Goal: Communication & Community: Answer question/provide support

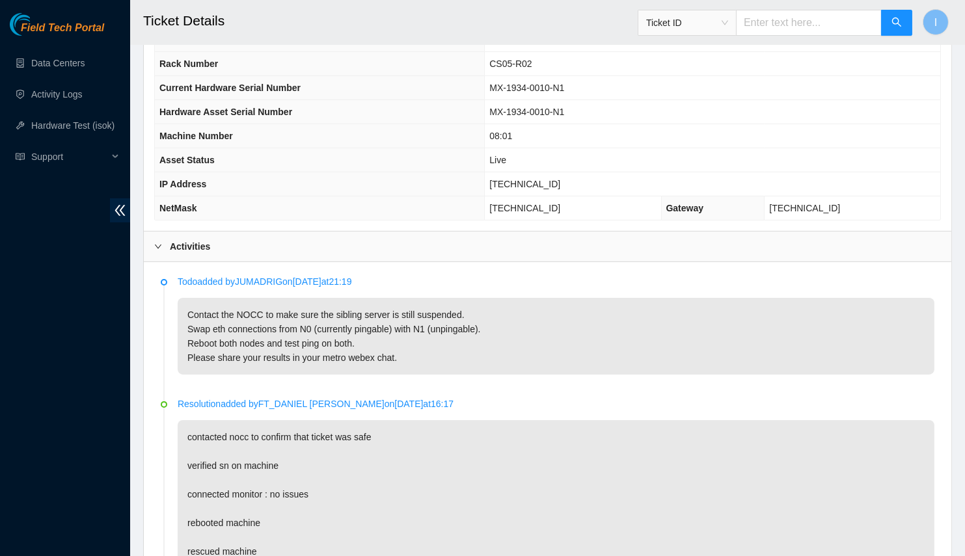
scroll to position [358, 0]
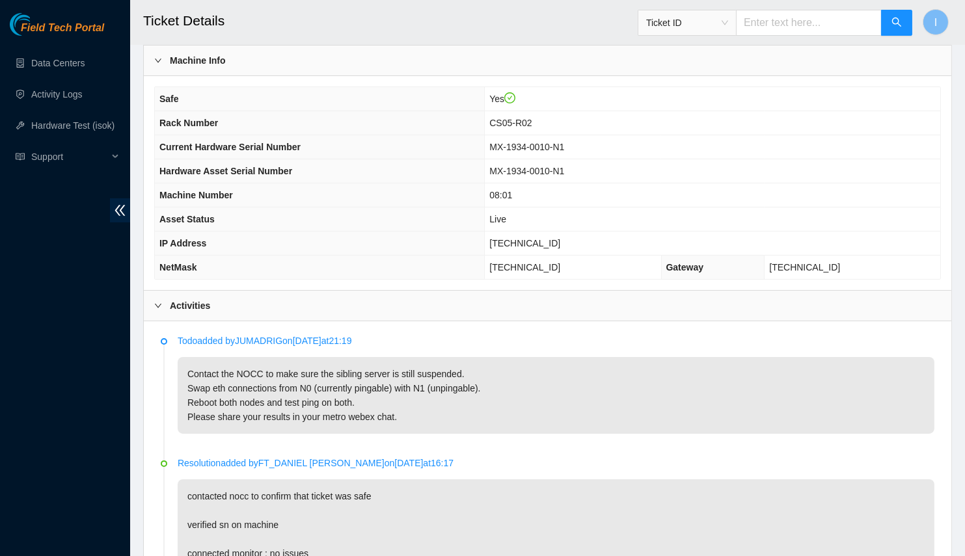
click at [560, 238] on span "[TECHNICAL_ID]" at bounding box center [524, 243] width 71 height 10
copy span "[TECHNICAL_ID]"
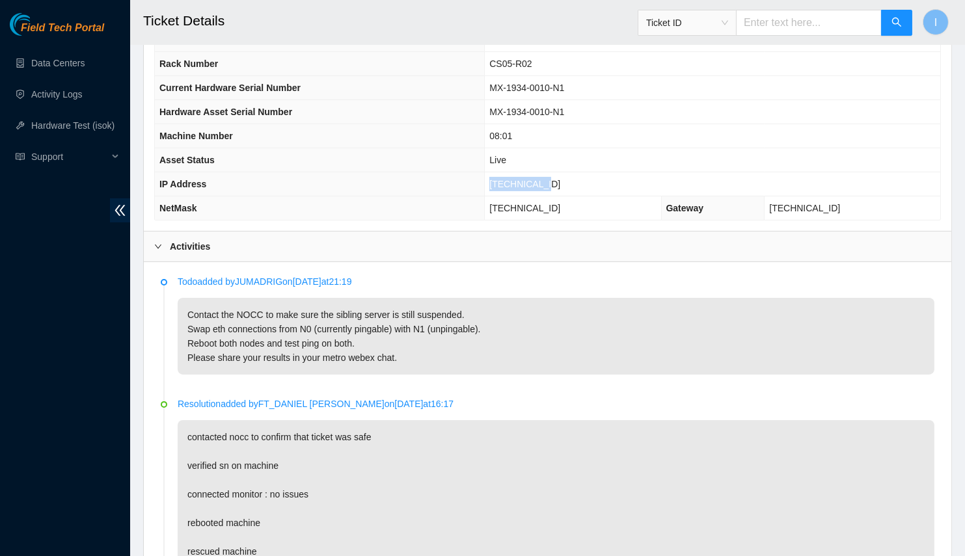
scroll to position [476, 0]
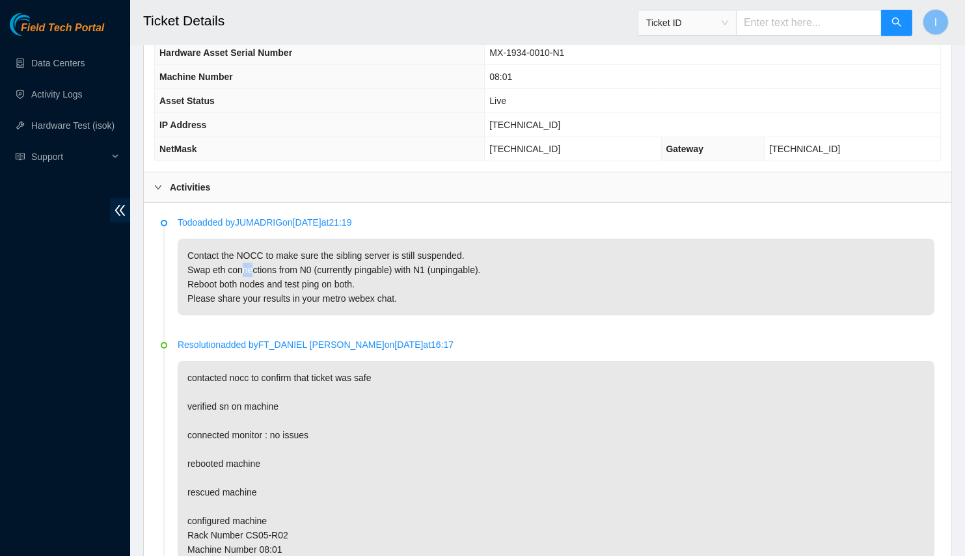
drag, startPoint x: 241, startPoint y: 267, endPoint x: 265, endPoint y: 266, distance: 23.5
click at [253, 267] on p "Contact the NOCC to make sure the sibling server is still suspended. Swap eth c…" at bounding box center [556, 277] width 757 height 77
click at [265, 266] on p "Contact the NOCC to make sure the sibling server is still suspended. Swap eth c…" at bounding box center [556, 277] width 757 height 77
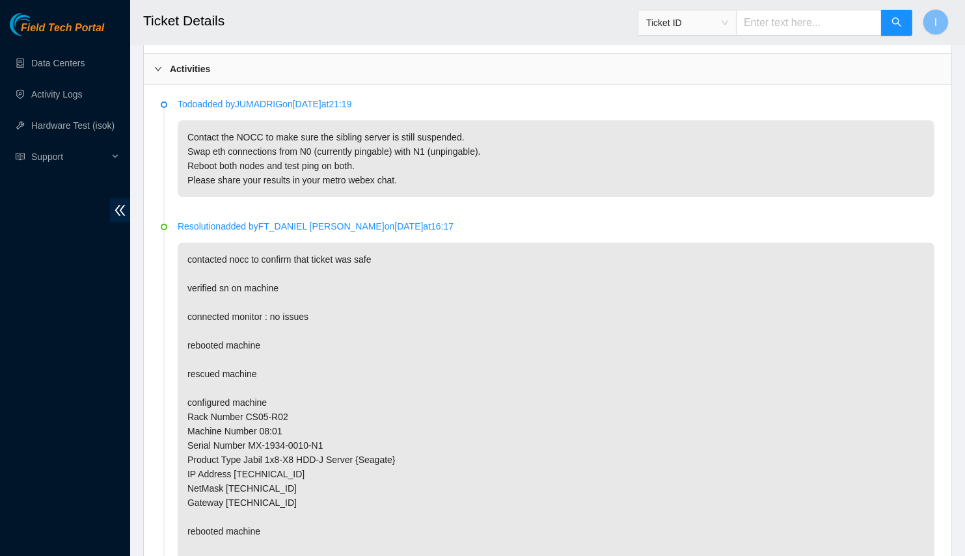
scroll to position [358, 0]
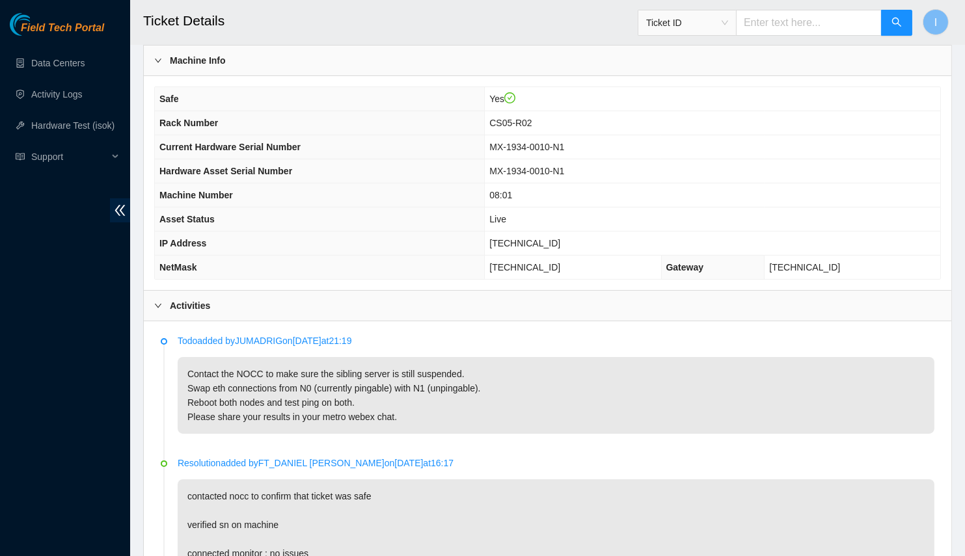
click at [560, 238] on span "[TECHNICAL_ID]" at bounding box center [524, 243] width 71 height 10
copy span "[TECHNICAL_ID]"
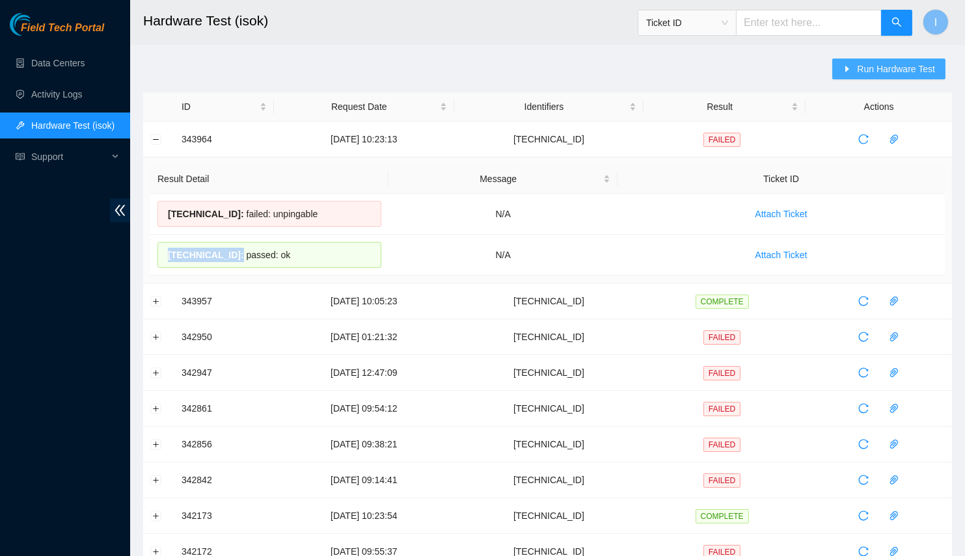
click at [869, 74] on span "Run Hardware Test" at bounding box center [896, 69] width 78 height 14
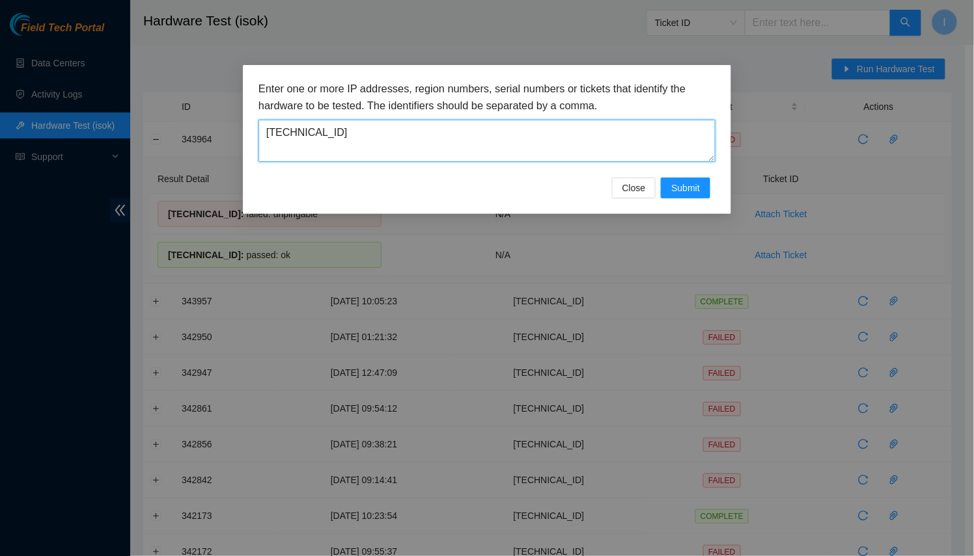
click at [437, 144] on textarea "[TECHNICAL_ID]" at bounding box center [486, 141] width 457 height 42
click at [700, 183] on span "Submit" at bounding box center [685, 188] width 29 height 14
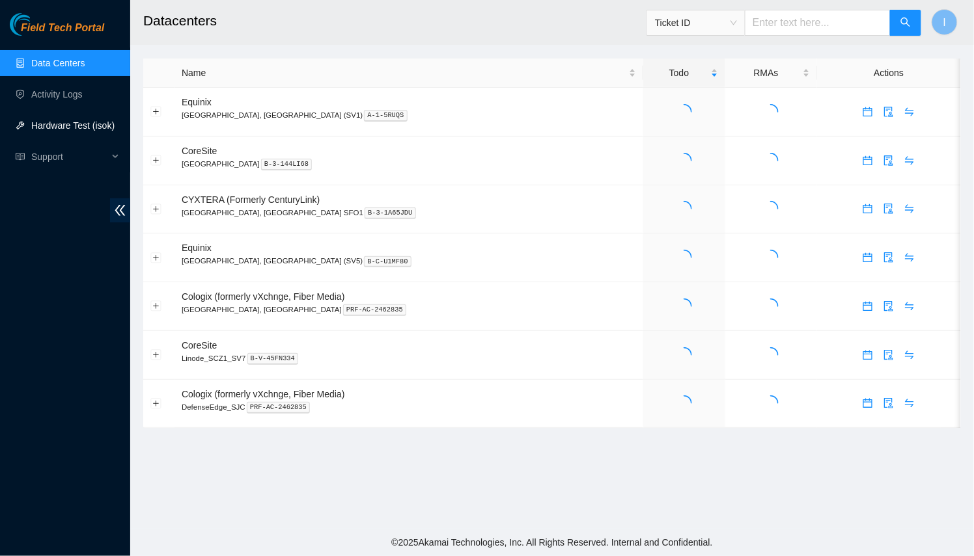
click at [95, 120] on link "Hardware Test (isok)" at bounding box center [72, 125] width 83 height 10
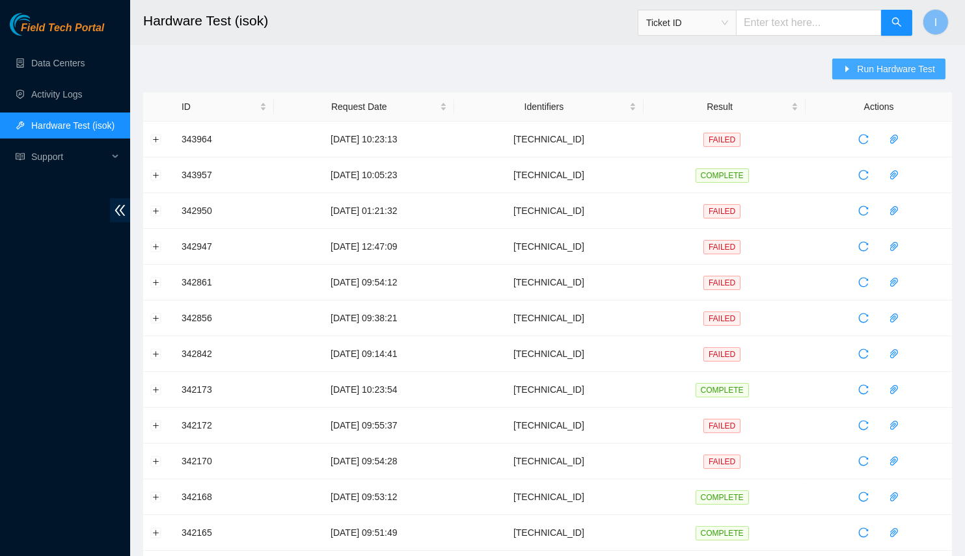
click at [871, 77] on button "Run Hardware Test" at bounding box center [888, 69] width 113 height 21
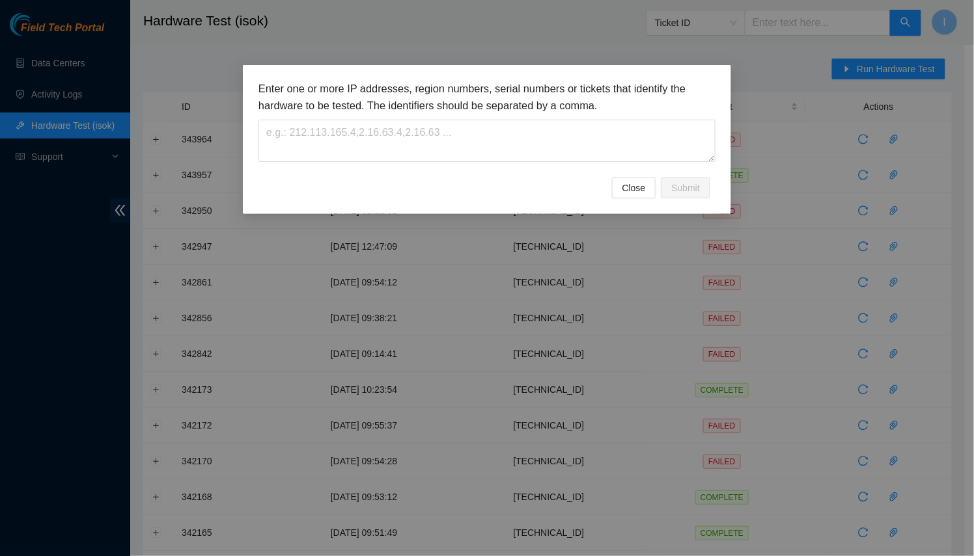
click at [491, 165] on div "Enter one or more IP addresses, region numbers, serial numbers or tickets that …" at bounding box center [486, 129] width 457 height 97
click at [497, 137] on textarea at bounding box center [486, 141] width 457 height 42
paste textarea "[TECHNICAL_ID]"
type textarea "[TECHNICAL_ID]"
click at [706, 183] on button "Submit" at bounding box center [685, 188] width 49 height 21
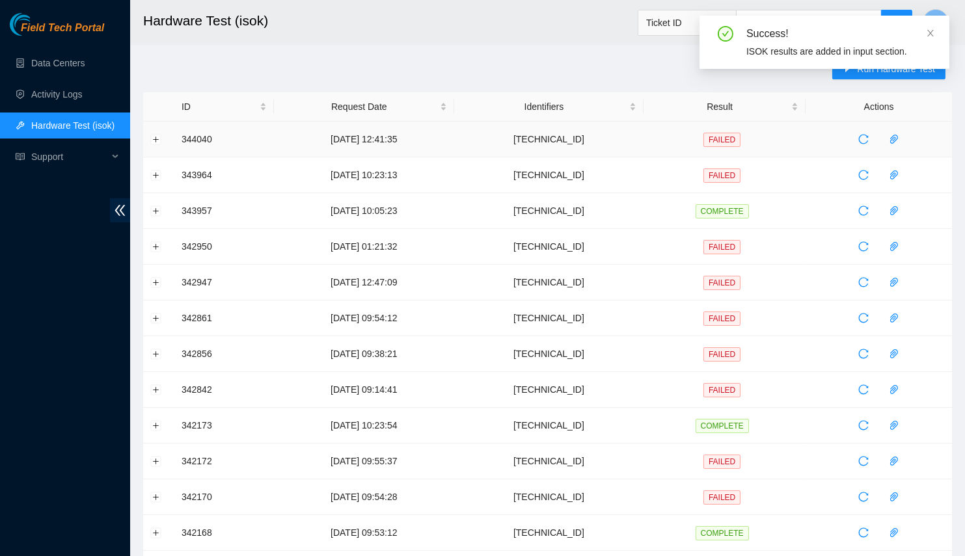
click at [161, 139] on td at bounding box center [158, 140] width 31 height 36
click at [154, 138] on button "Expand row" at bounding box center [156, 139] width 10 height 10
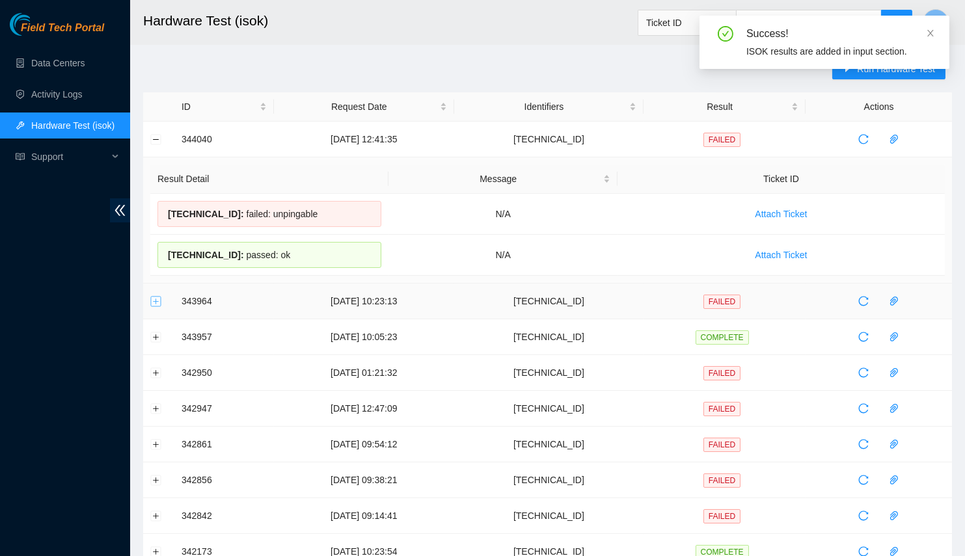
drag, startPoint x: 161, startPoint y: 287, endPoint x: 157, endPoint y: 303, distance: 16.0
click at [161, 289] on td at bounding box center [158, 302] width 31 height 36
click at [157, 303] on button "Expand row" at bounding box center [156, 301] width 10 height 10
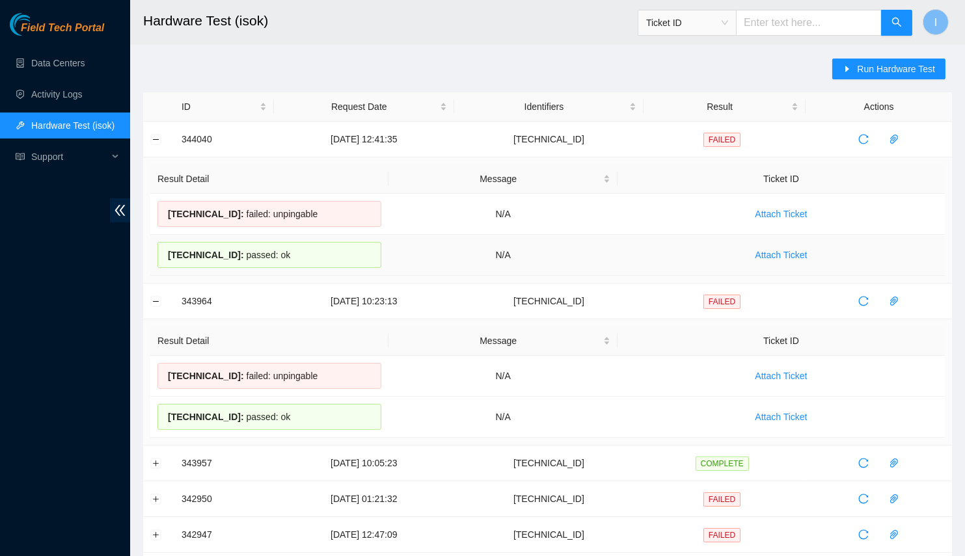
drag, startPoint x: 223, startPoint y: 190, endPoint x: 562, endPoint y: 279, distance: 350.6
click at [553, 244] on td "N/A" at bounding box center [503, 255] width 229 height 41
click at [51, 398] on div "Field Tech Portal Data Centers Activity Logs Hardware Test (isok) Support" at bounding box center [65, 284] width 130 height 543
click at [859, 72] on button "Run Hardware Test" at bounding box center [888, 69] width 113 height 21
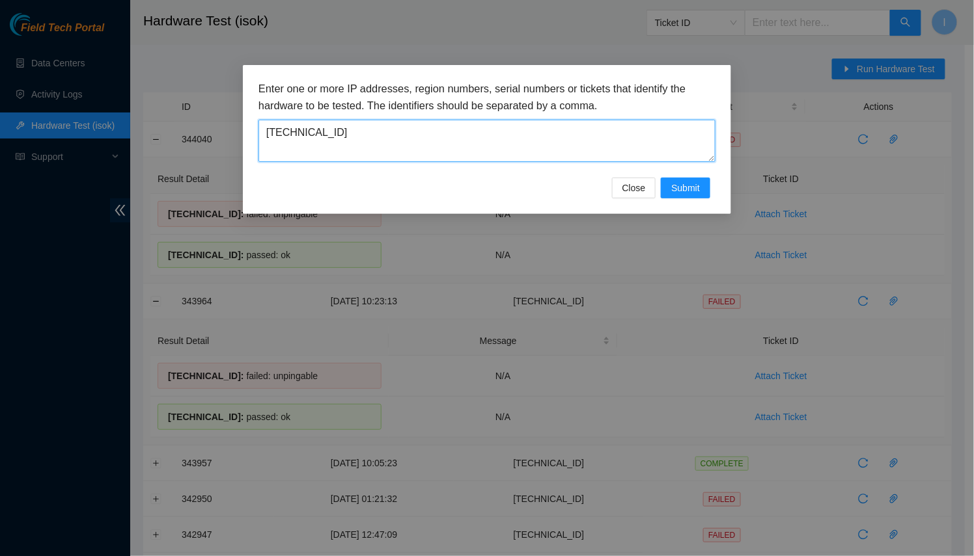
click at [542, 157] on textarea "[TECHNICAL_ID]" at bounding box center [486, 141] width 457 height 42
click at [691, 184] on span "Submit" at bounding box center [685, 188] width 29 height 14
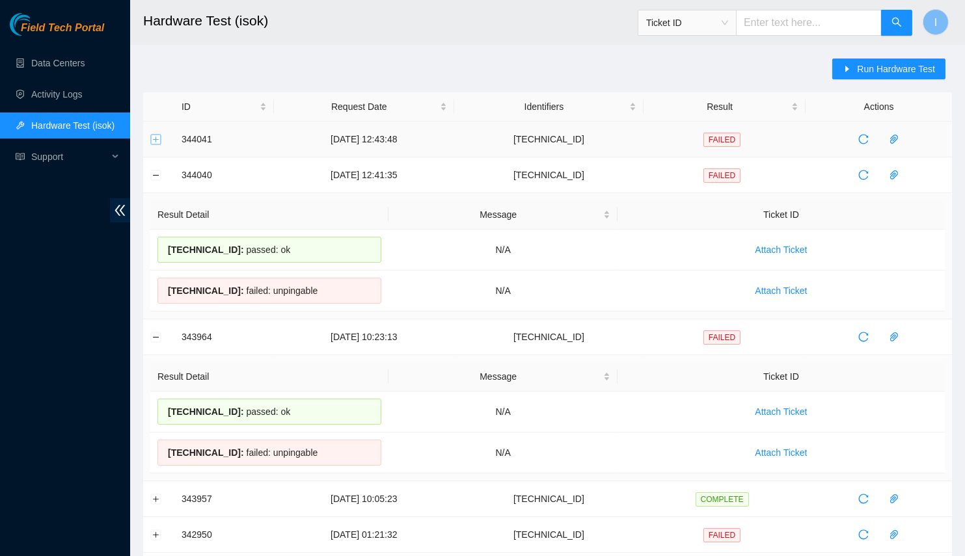
click at [154, 142] on button "Expand row" at bounding box center [156, 139] width 10 height 10
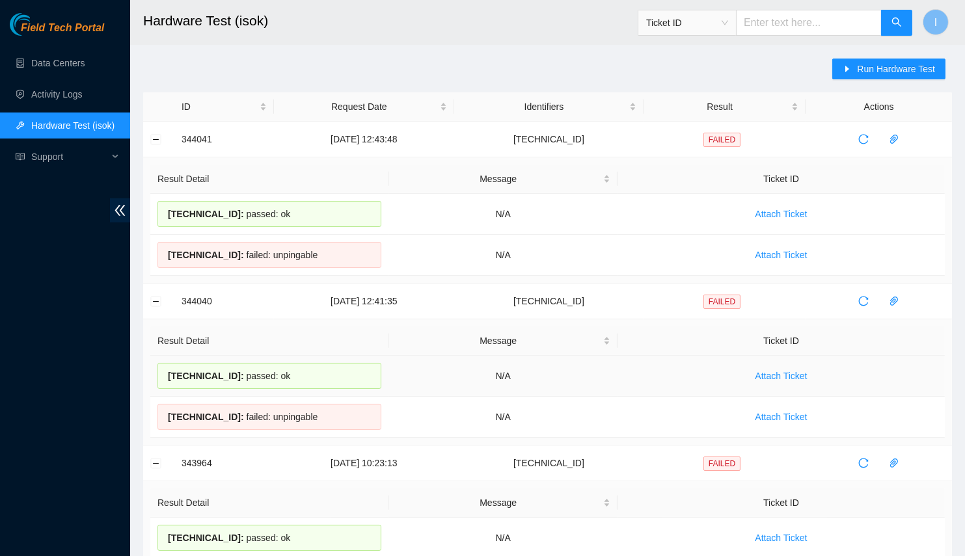
click at [220, 373] on span "23.33.113.18 :" at bounding box center [206, 376] width 76 height 10
click at [214, 371] on span "23.33.113.18 :" at bounding box center [206, 376] width 76 height 10
copy span "23.33.113.18"
drag, startPoint x: 285, startPoint y: 358, endPoint x: 288, endPoint y: 374, distance: 15.8
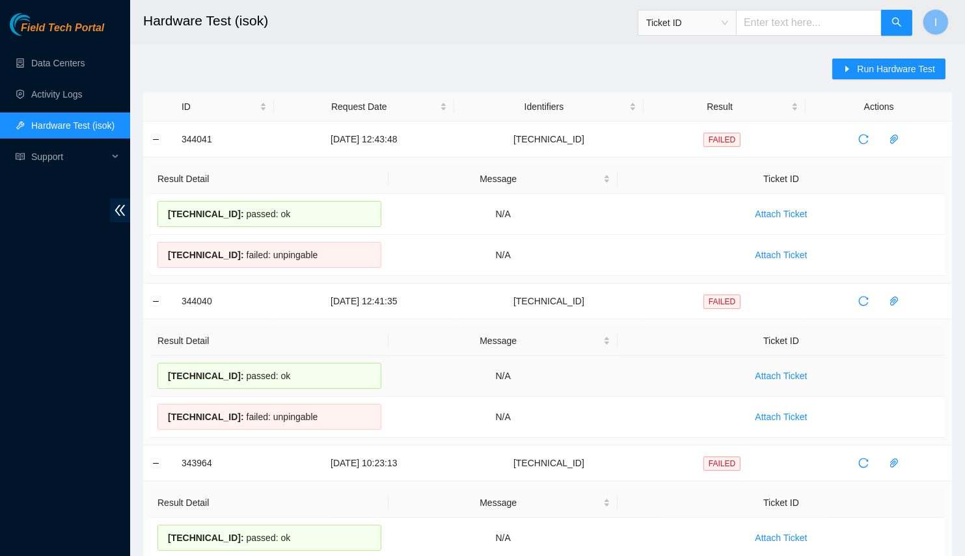
click at [285, 360] on td "23.33.113.18 : passed: ok" at bounding box center [269, 376] width 238 height 41
drag, startPoint x: 310, startPoint y: 422, endPoint x: 166, endPoint y: 381, distance: 150.2
click at [166, 381] on tbody "23.33.113.18 : passed: ok N/A Attach Ticket 23.33.113.19 : failed: unpingable N…" at bounding box center [547, 397] width 795 height 82
copy tbody "23.33.113.18 : passed: ok N/A Attach Ticket 23.33.113.19 : failed: unpingable"
click at [328, 256] on div "23.33.113.18 : failed: unpingable" at bounding box center [269, 255] width 224 height 26
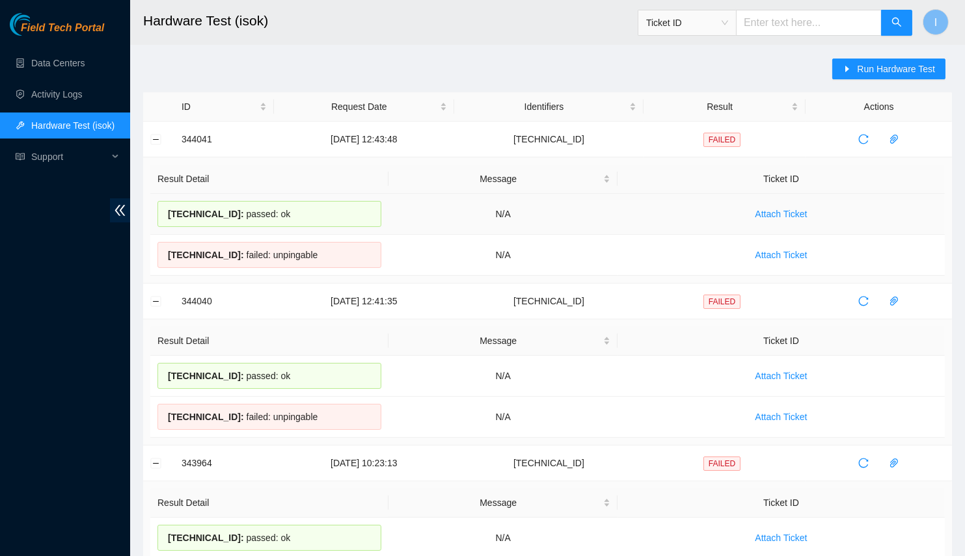
drag, startPoint x: 336, startPoint y: 260, endPoint x: 146, endPoint y: 216, distance: 194.3
click at [146, 216] on td "Result Detail Message Ticket ID 23.33.113.19 : passed: ok N/A Attach Ticket 23.…" at bounding box center [547, 220] width 809 height 126
copy table "Result Detail Message Ticket ID 23.33.113.19 : passed: ok N/A Attach Ticket 23.…"
click at [245, 247] on div "23.33.113.18 : failed: unpingable" at bounding box center [269, 255] width 224 height 26
click at [301, 259] on div "23.33.113.18 : failed: unpingable" at bounding box center [269, 255] width 224 height 26
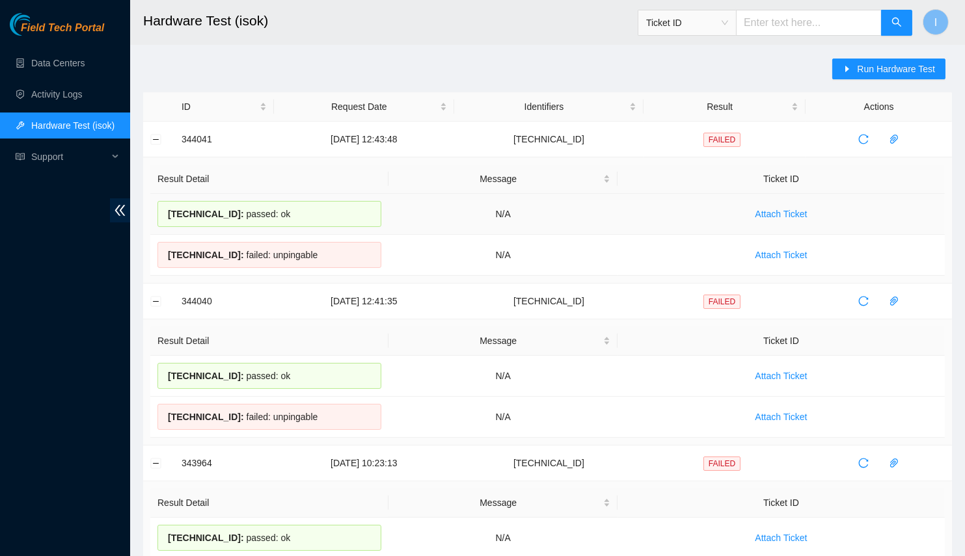
drag, startPoint x: 327, startPoint y: 263, endPoint x: 152, endPoint y: 221, distance: 180.1
click at [152, 221] on tbody "23.33.113.19 : passed: ok N/A Attach Ticket 23.33.113.18 : failed: unpingable N…" at bounding box center [547, 235] width 795 height 82
copy tbody "23.33.113.19 : passed: ok N/A Attach Ticket 23.33.113.18 : failed: unpingable"
click at [923, 70] on span "Run Hardware Test" at bounding box center [896, 69] width 78 height 14
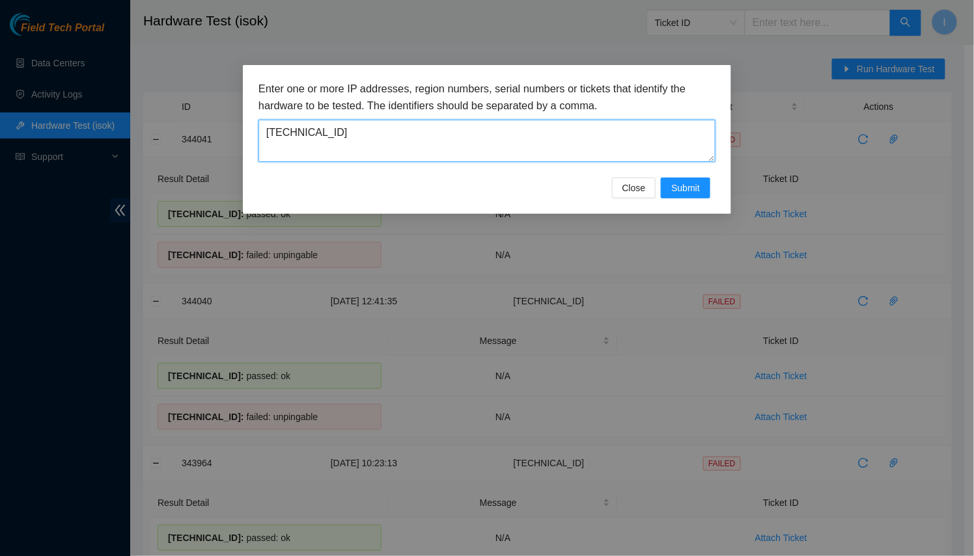
click at [364, 148] on textarea "[TECHNICAL_ID]" at bounding box center [486, 141] width 457 height 42
click at [679, 188] on span "Submit" at bounding box center [685, 188] width 29 height 14
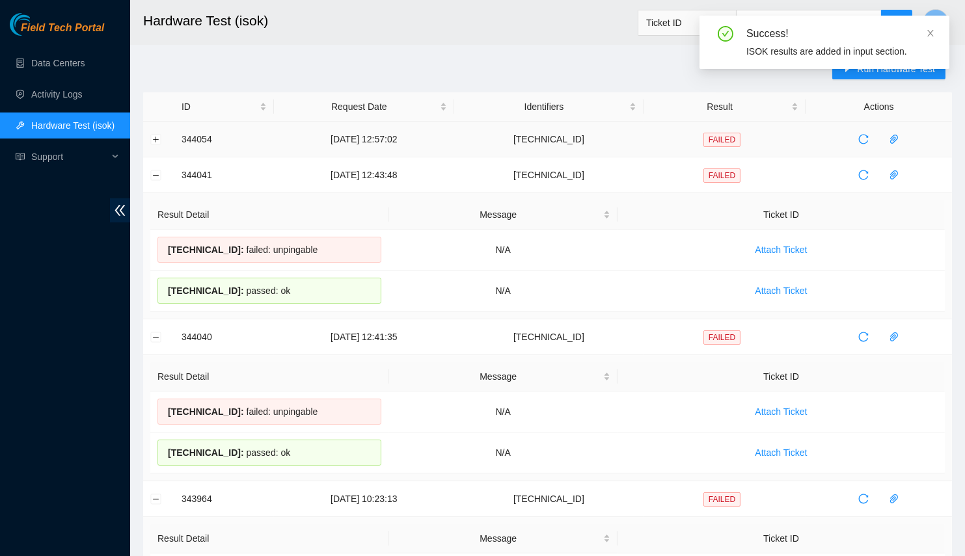
click at [162, 137] on td at bounding box center [158, 140] width 31 height 36
click at [149, 143] on td at bounding box center [158, 140] width 31 height 36
click at [154, 139] on button "Expand row" at bounding box center [156, 139] width 10 height 10
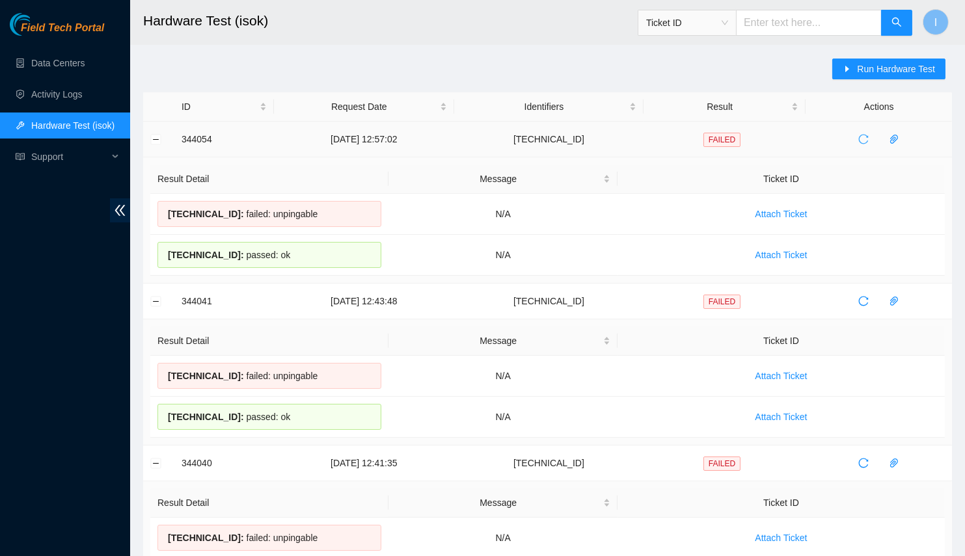
click at [864, 137] on icon "reload" at bounding box center [863, 139] width 10 height 10
click at [200, 172] on th "Result Detail" at bounding box center [269, 179] width 238 height 29
click at [208, 178] on th "Result Detail" at bounding box center [269, 179] width 238 height 29
drag, startPoint x: 208, startPoint y: 178, endPoint x: 226, endPoint y: 156, distance: 28.7
click at [226, 156] on td "344054" at bounding box center [224, 140] width 100 height 36
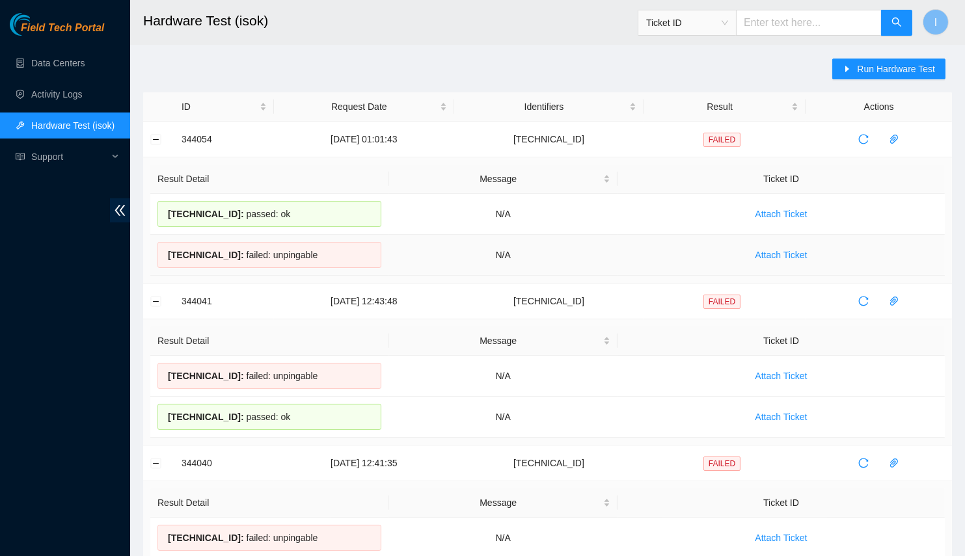
click at [194, 253] on span "23.33.113.19 :" at bounding box center [206, 255] width 76 height 10
copy span "[TECHNICAL_ID]"
click at [874, 64] on span "Run Hardware Test" at bounding box center [896, 69] width 78 height 14
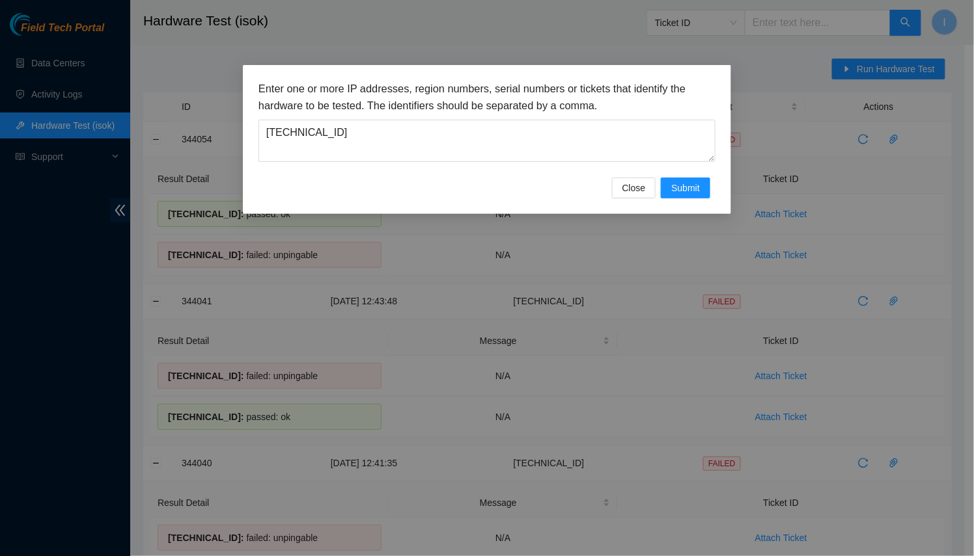
click at [713, 198] on div "Enter one or more IP addresses, region numbers, serial numbers or tickets that …" at bounding box center [487, 139] width 488 height 149
click at [687, 188] on span "Submit" at bounding box center [685, 188] width 29 height 14
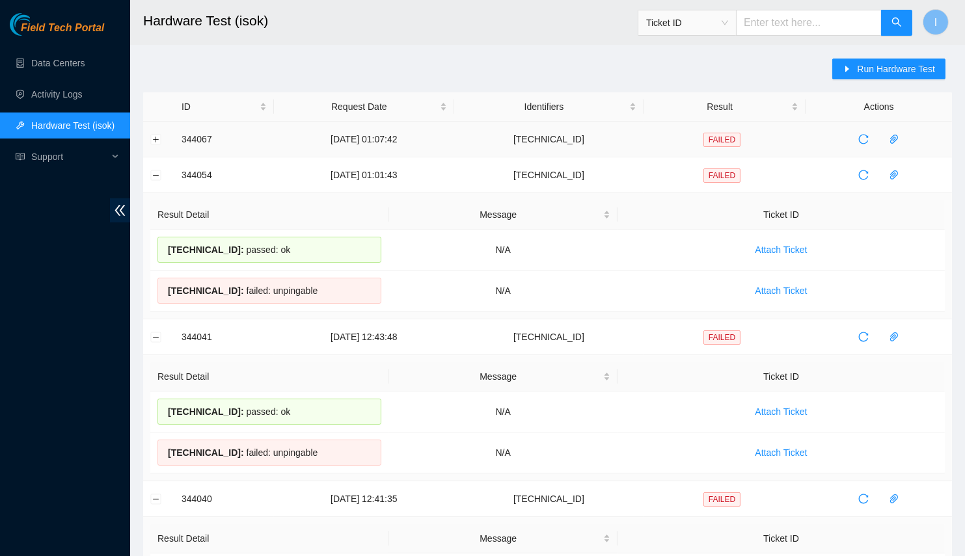
click at [148, 136] on td at bounding box center [158, 140] width 31 height 36
click at [159, 143] on td at bounding box center [158, 140] width 31 height 36
click at [159, 141] on button "Expand row" at bounding box center [156, 139] width 10 height 10
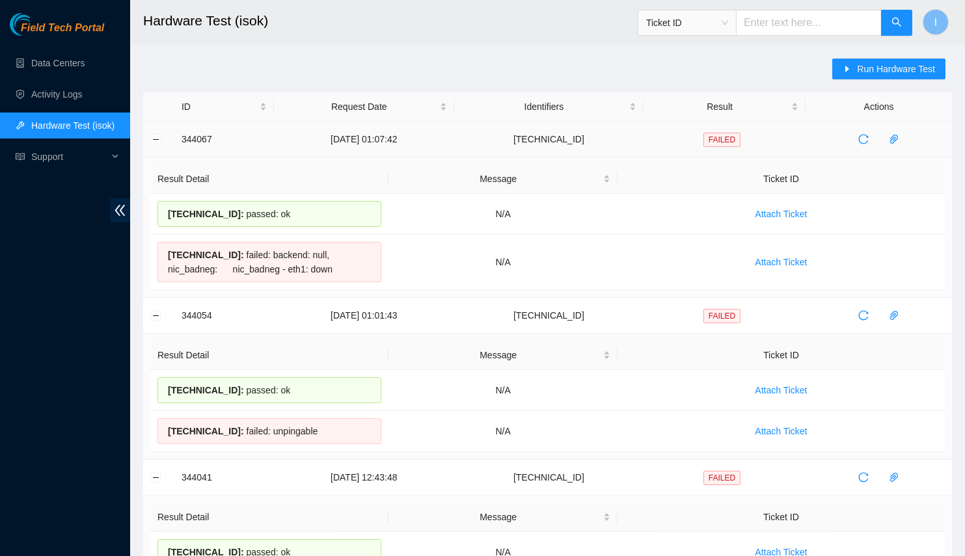
click at [852, 150] on td at bounding box center [879, 140] width 146 height 36
click at [861, 142] on icon "reload" at bounding box center [863, 139] width 10 height 10
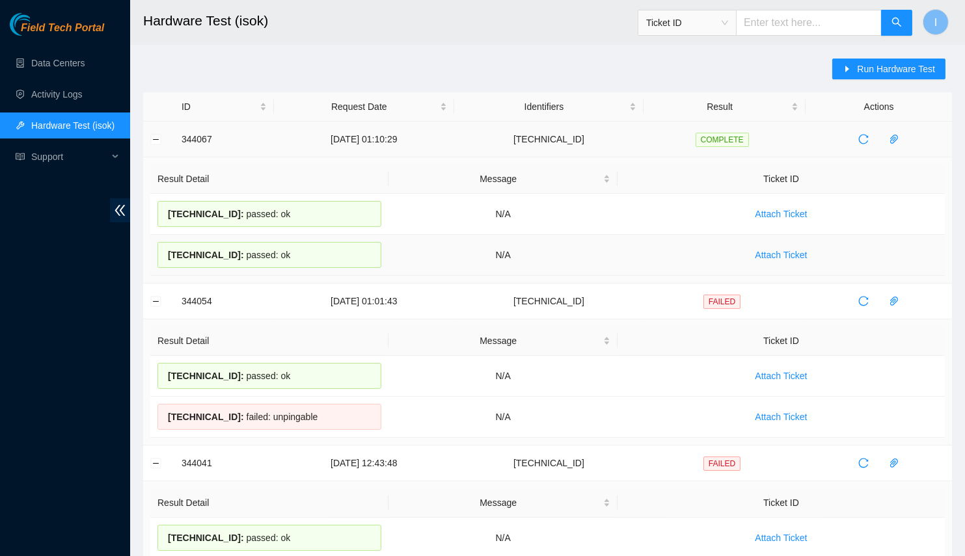
drag, startPoint x: 160, startPoint y: 202, endPoint x: 325, endPoint y: 253, distance: 173.1
click at [325, 253] on tbody "23.33.113.19 : passed: ok N/A Attach Ticket 23.33.113.18 : passed: ok N/A Attac…" at bounding box center [547, 235] width 795 height 82
copy tbody "23.33.113.19 : passed: ok N/A Attach Ticket 23.33.113.18 : passed: ok"
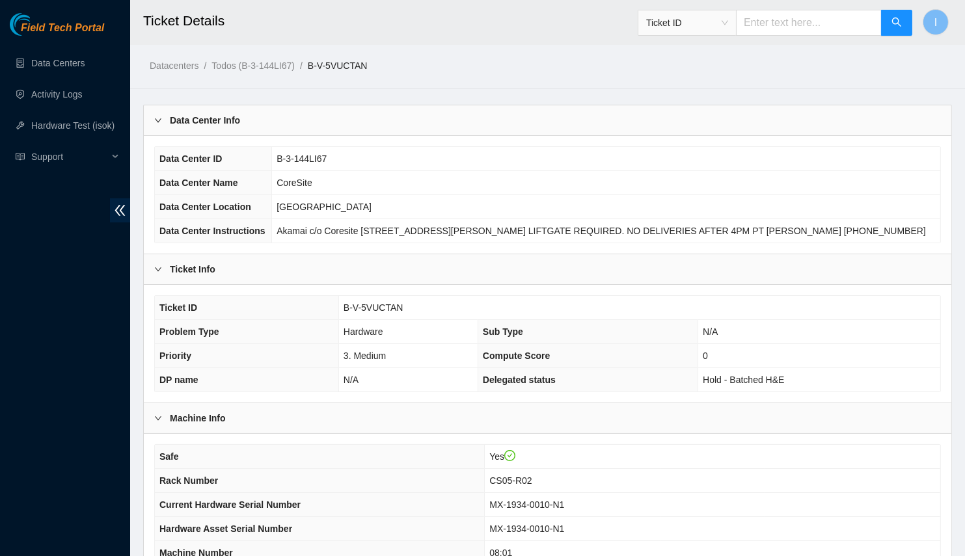
click at [223, 120] on b "Data Center Info" at bounding box center [205, 120] width 70 height 14
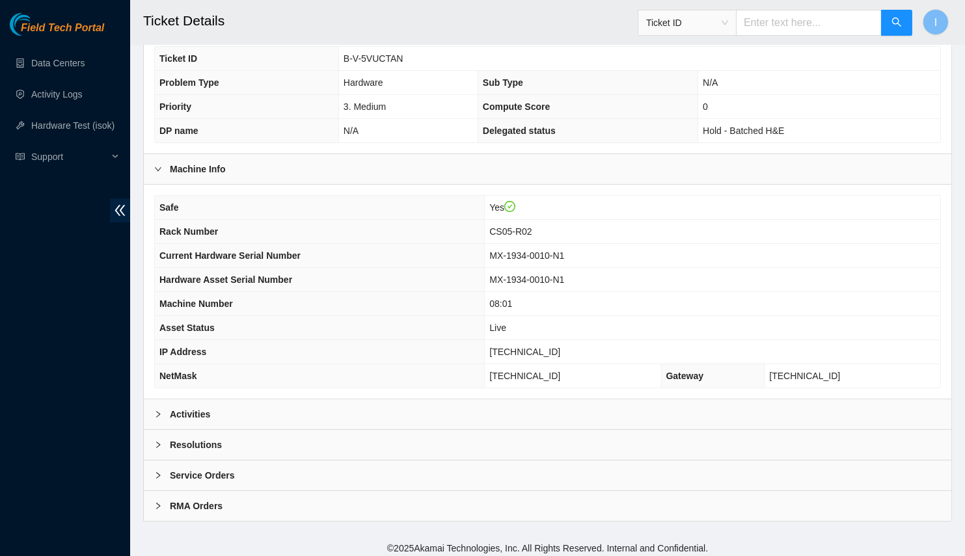
scroll to position [128, 0]
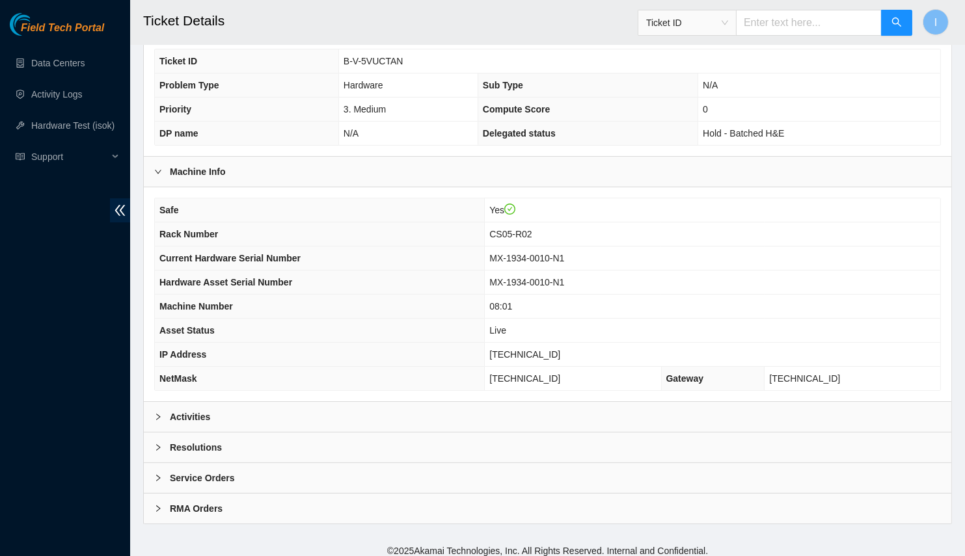
click at [303, 411] on div "Activities" at bounding box center [548, 417] width 808 height 30
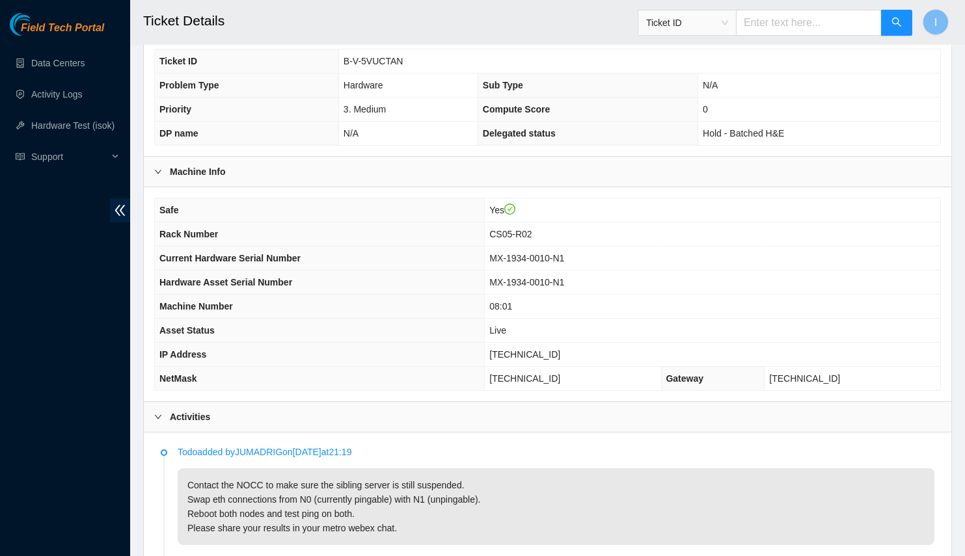
scroll to position [365, 0]
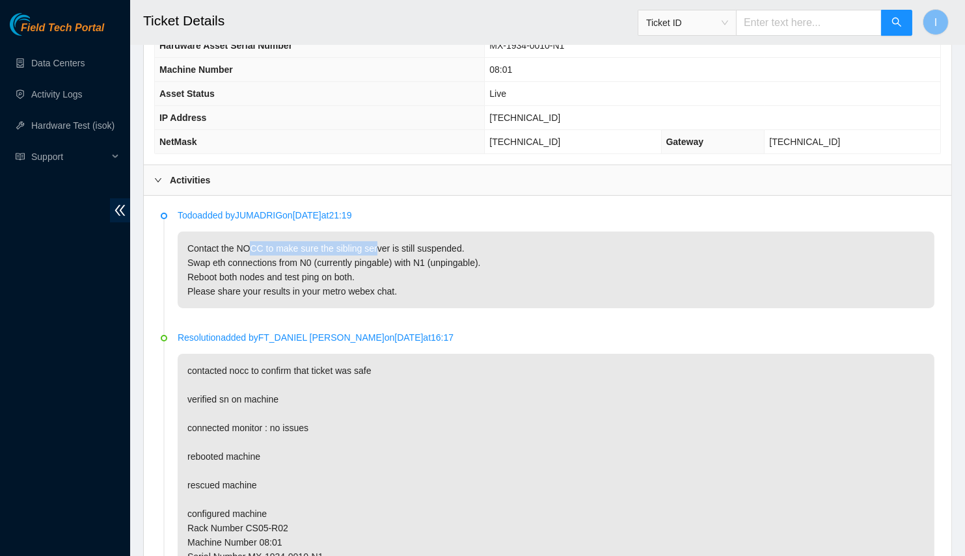
drag, startPoint x: 261, startPoint y: 247, endPoint x: 374, endPoint y: 247, distance: 113.2
click at [374, 247] on p "Contact the NOCC to make sure the sibling server is still suspended. Swap eth c…" at bounding box center [556, 270] width 757 height 77
click at [248, 264] on p "Contact the NOCC to make sure the sibling server is still suspended. Swap eth c…" at bounding box center [556, 270] width 757 height 77
drag, startPoint x: 204, startPoint y: 279, endPoint x: 330, endPoint y: 275, distance: 126.3
click at [330, 274] on p "Contact the NOCC to make sure the sibling server is still suspended. Swap eth c…" at bounding box center [556, 270] width 757 height 77
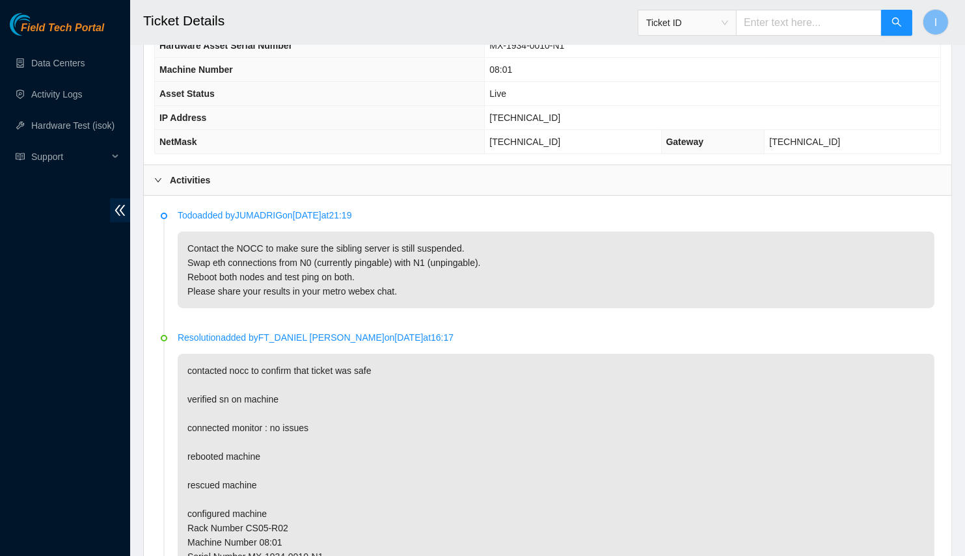
click at [245, 292] on p "Contact the NOCC to make sure the sibling server is still suspended. Swap eth c…" at bounding box center [556, 270] width 757 height 77
drag, startPoint x: 214, startPoint y: 287, endPoint x: 355, endPoint y: 281, distance: 140.7
click at [355, 281] on p "Contact the NOCC to make sure the sibling server is still suspended. Swap eth c…" at bounding box center [556, 270] width 757 height 77
click at [337, 284] on p "Contact the NOCC to make sure the sibling server is still suspended. Swap eth c…" at bounding box center [556, 270] width 757 height 77
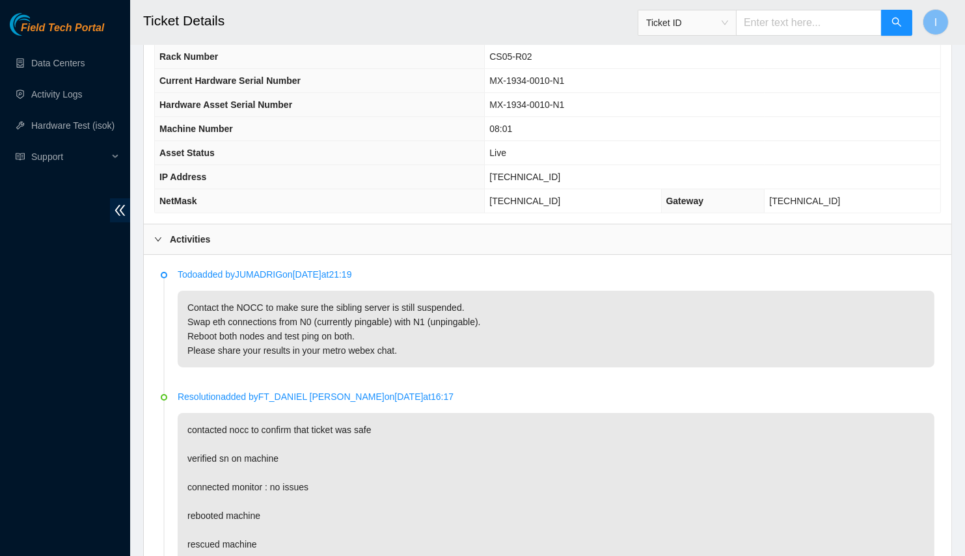
click at [548, 172] on span "[TECHNICAL_ID]" at bounding box center [524, 177] width 71 height 10
click at [556, 173] on span "[TECHNICAL_ID]" at bounding box center [524, 177] width 71 height 10
click at [553, 176] on span "[TECHNICAL_ID]" at bounding box center [524, 177] width 71 height 10
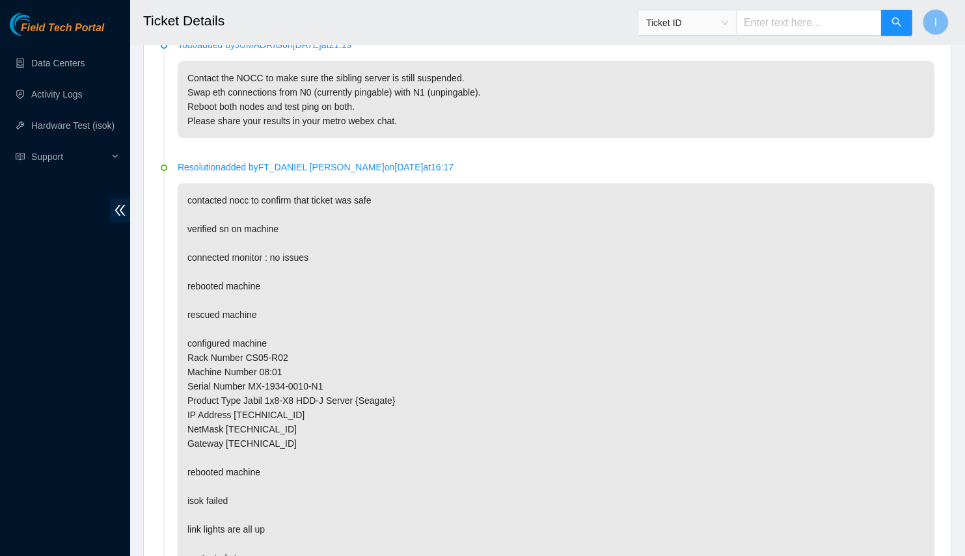
scroll to position [764, 0]
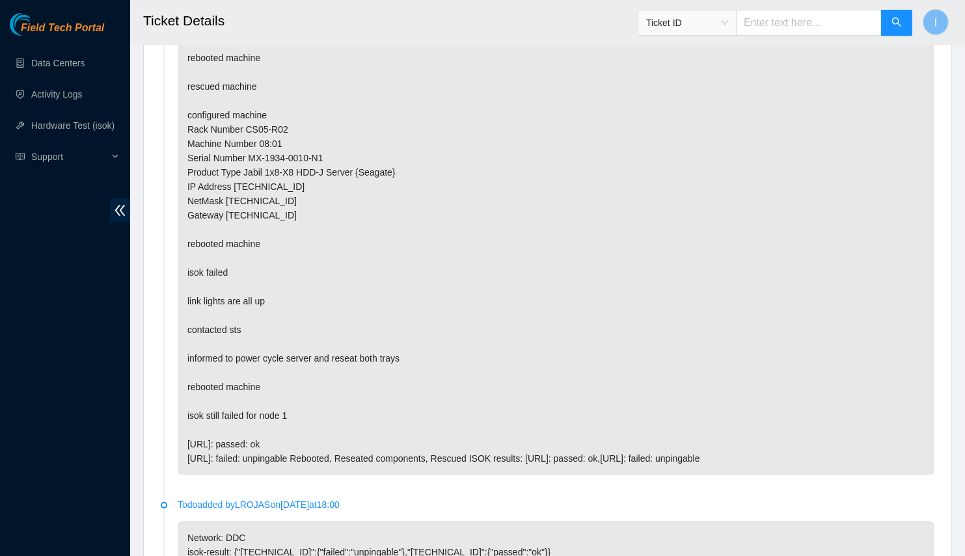
copy span "[TECHNICAL_ID]"
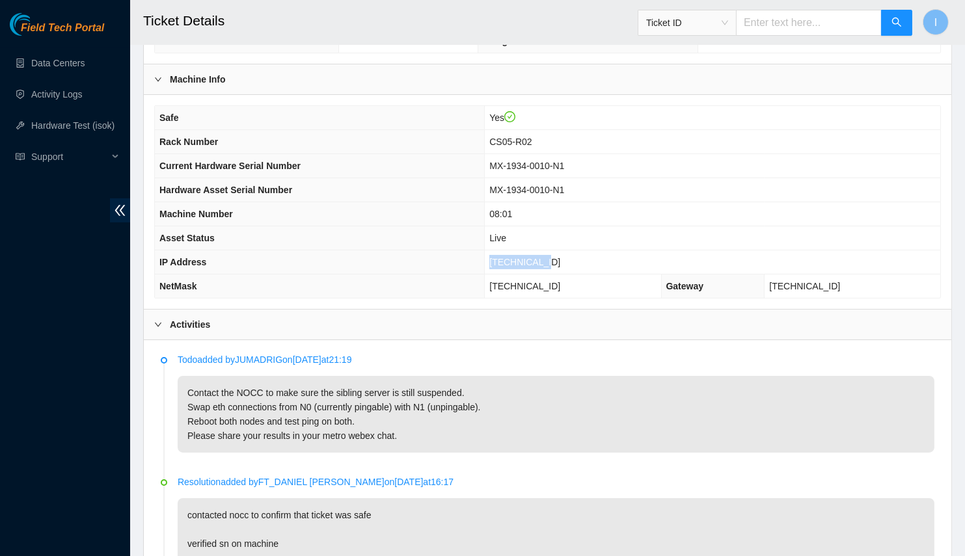
scroll to position [220, 0]
click at [0, 264] on div "Field Tech Portal Data Centers Activity Logs Hardware Test (isok) Support" at bounding box center [65, 284] width 130 height 543
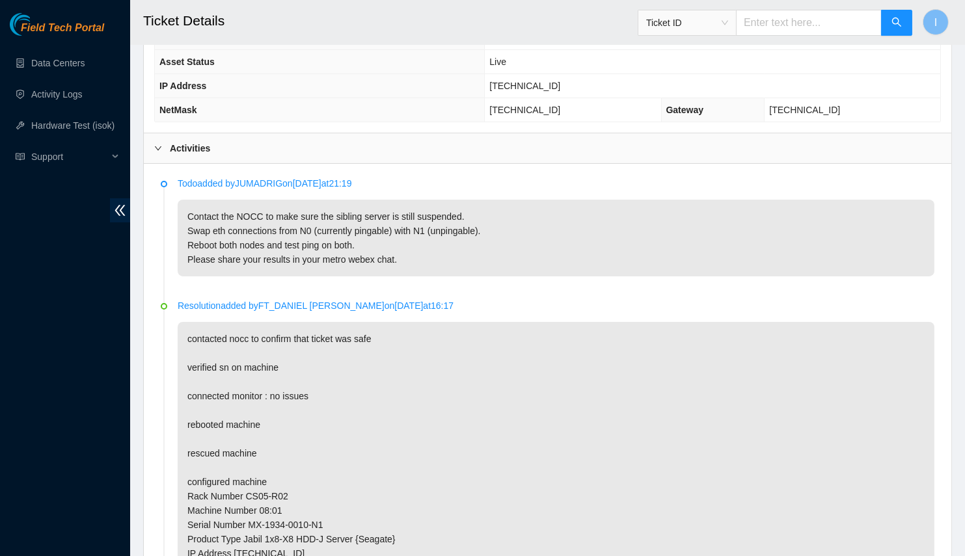
scroll to position [338, 0]
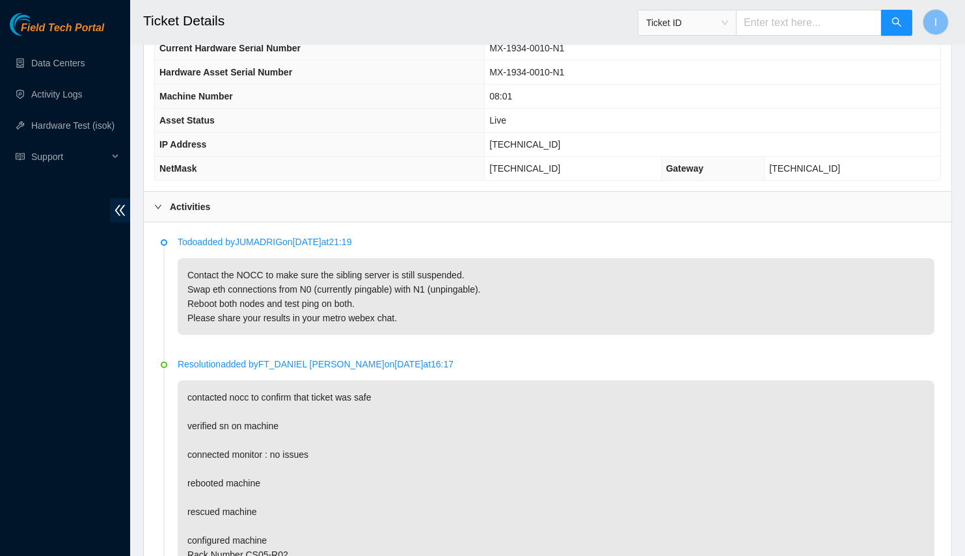
drag, startPoint x: 178, startPoint y: 512, endPoint x: 147, endPoint y: 553, distance: 51.2
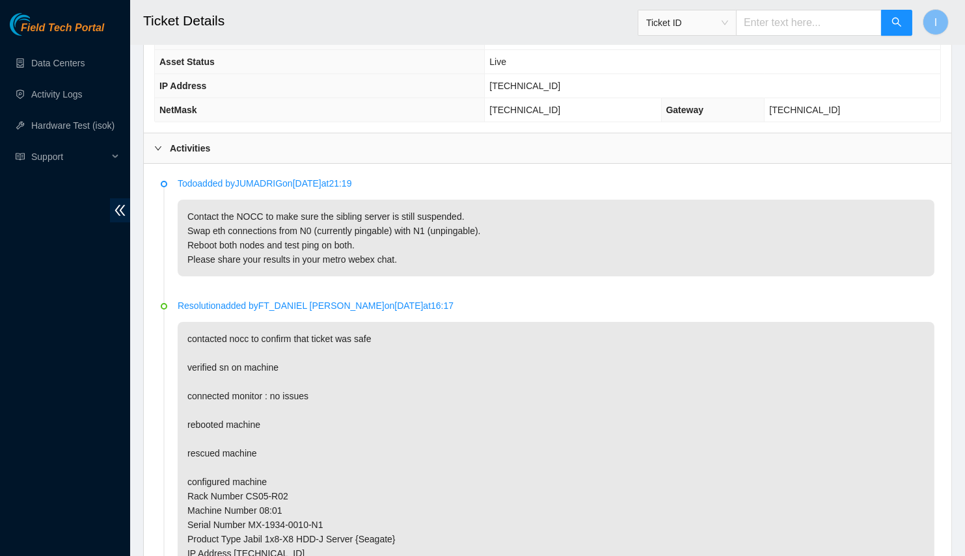
scroll to position [292, 0]
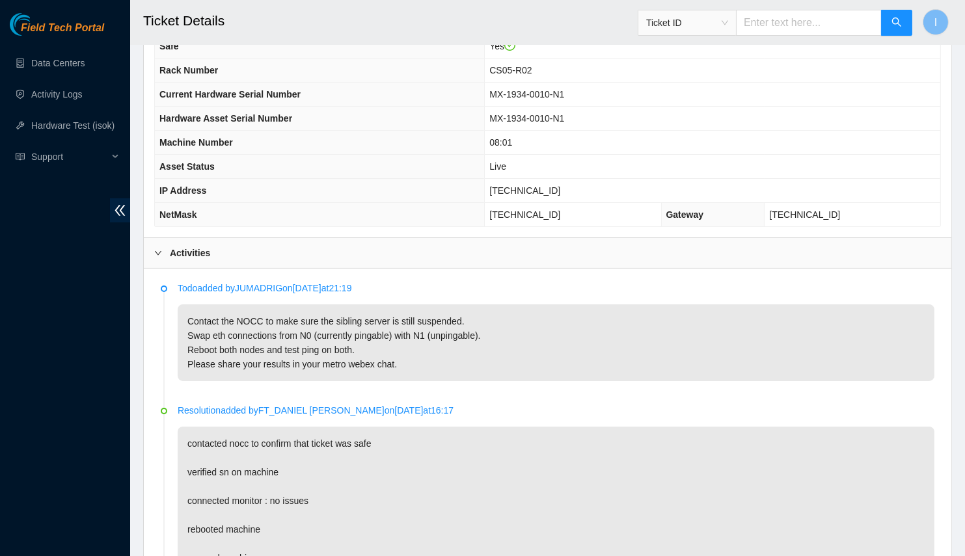
click at [509, 344] on p "Contact the NOCC to make sure the sibling server is still suspended. Swap eth c…" at bounding box center [556, 343] width 757 height 77
click at [539, 342] on p "Contact the NOCC to make sure the sibling server is still suspended. Swap eth c…" at bounding box center [556, 343] width 757 height 77
click at [551, 179] on td "[TECHNICAL_ID]" at bounding box center [713, 191] width 456 height 24
copy span "[TECHNICAL_ID]"
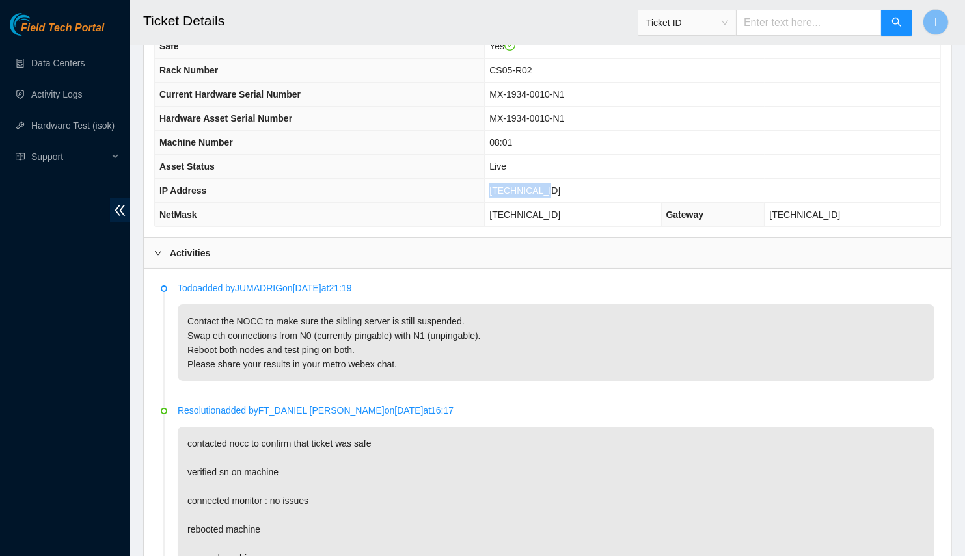
copy span "[TECHNICAL_ID]"
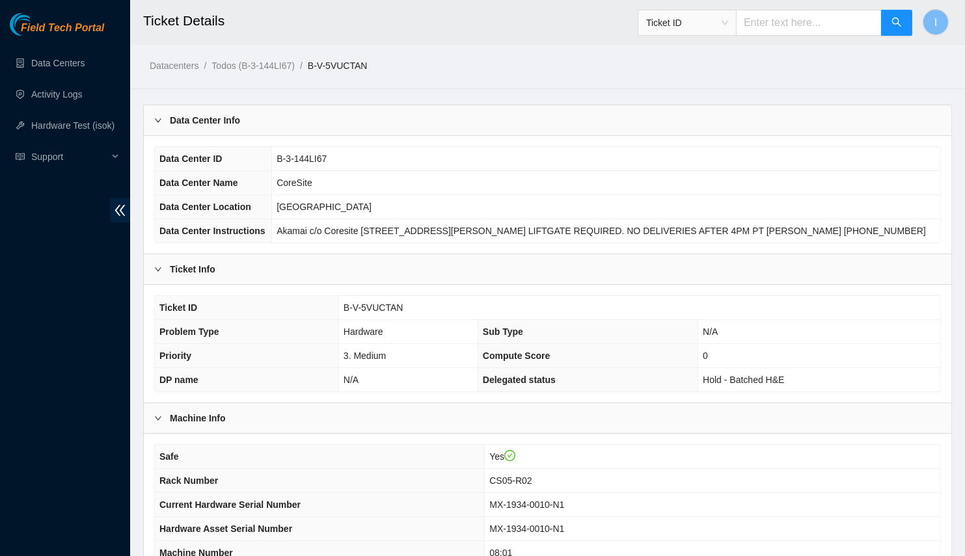
click at [449, 127] on div "Data Center Info" at bounding box center [548, 120] width 808 height 30
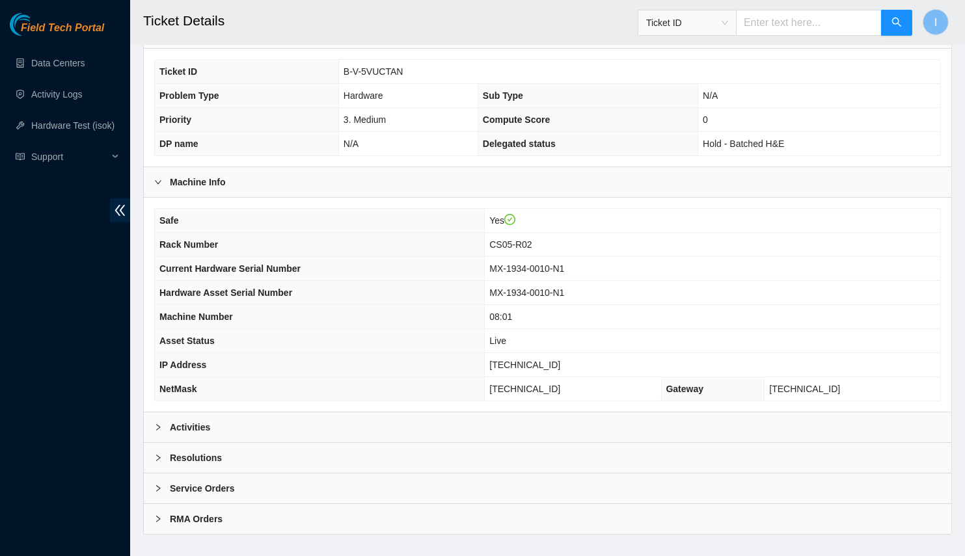
scroll to position [128, 0]
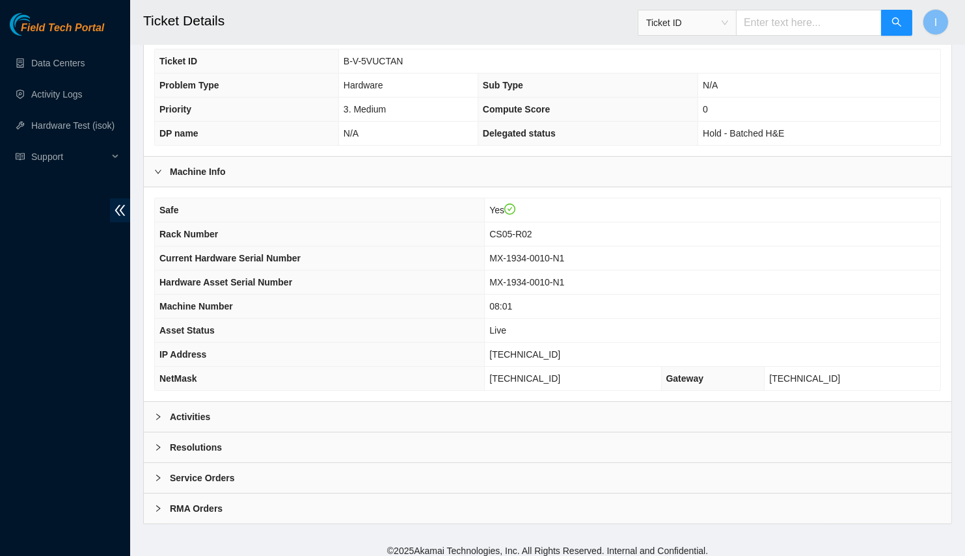
click at [329, 407] on div "Activities" at bounding box center [548, 417] width 808 height 30
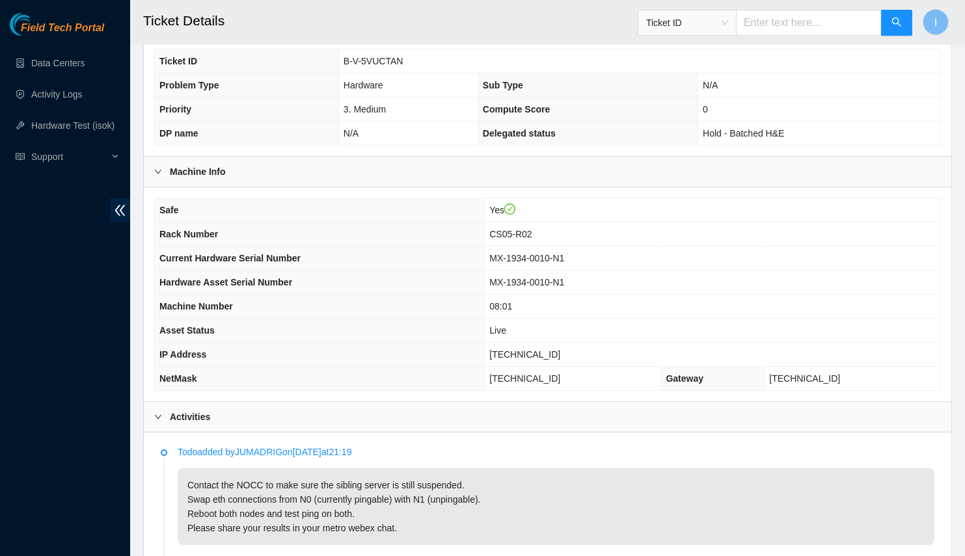
scroll to position [424, 0]
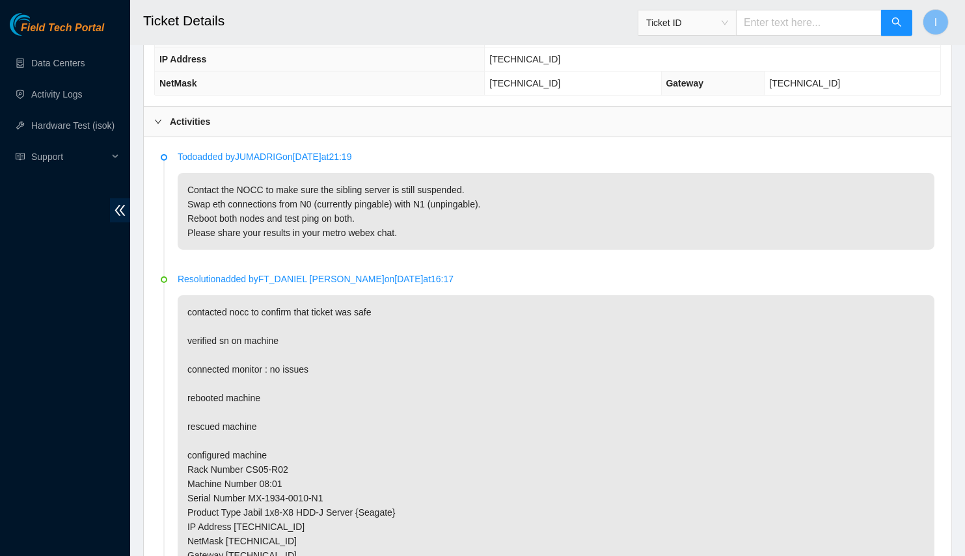
click at [340, 183] on p "Contact the NOCC to make sure the sibling server is still suspended. Swap eth c…" at bounding box center [556, 211] width 757 height 77
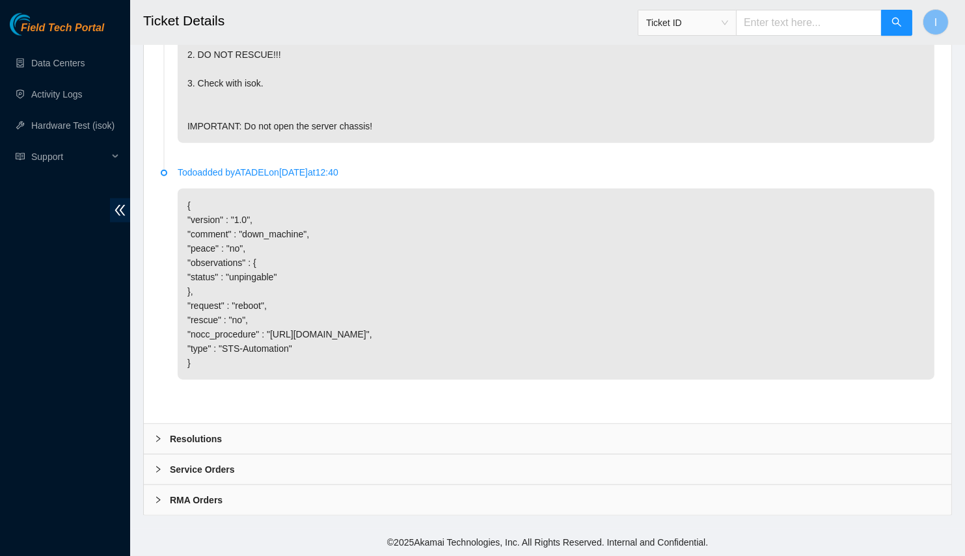
click at [240, 431] on div "Resolutions" at bounding box center [548, 439] width 808 height 30
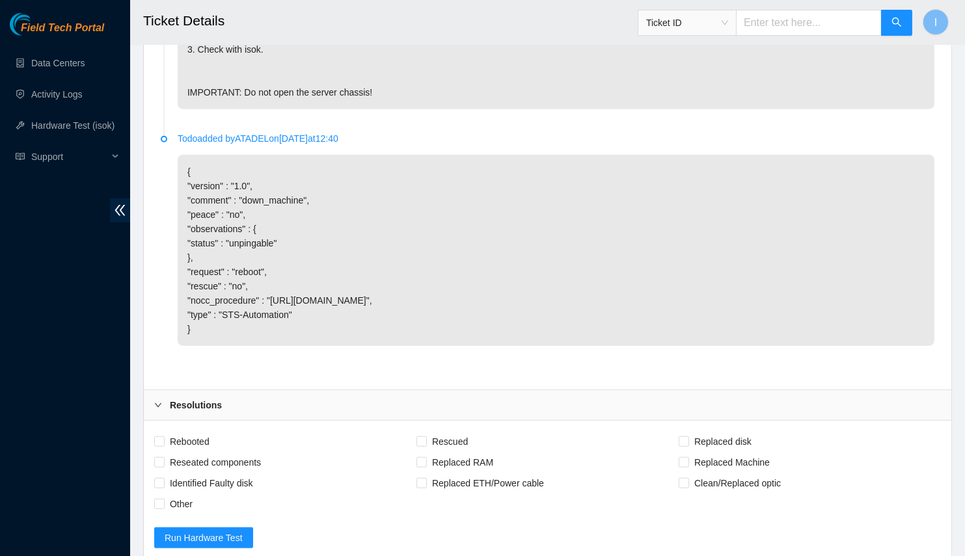
scroll to position [2864, 0]
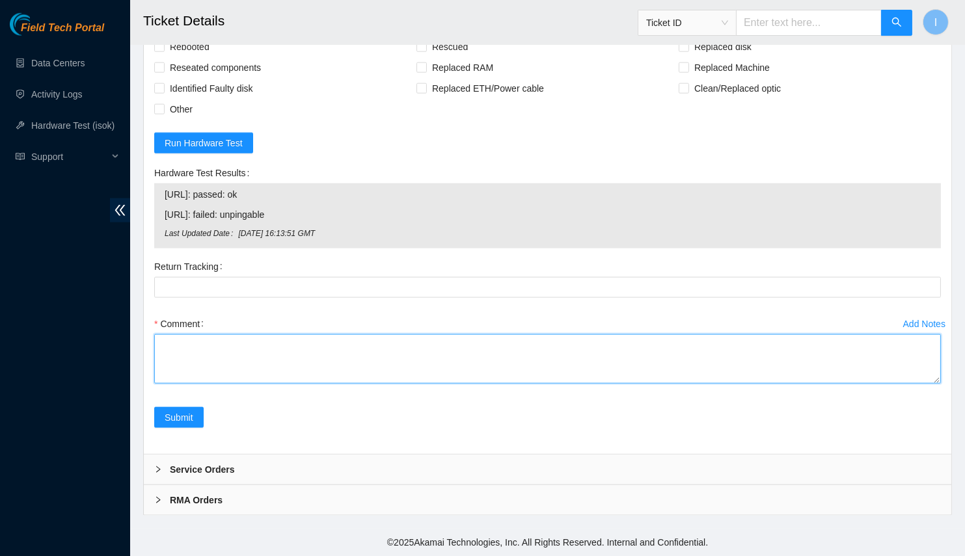
click at [308, 357] on textarea "Comment" at bounding box center [547, 359] width 787 height 49
paste textarea "B-V-5VUCTAN Spoke with NOCC; both nodes suspended Initial ISOK [TECHNICAL_ID] :…"
click at [933, 384] on textarea "B-V-5VUCTAN Spoke with NOCC; both nodes suspended Initial ISOK [TECHNICAL_ID] :…" at bounding box center [547, 359] width 787 height 49
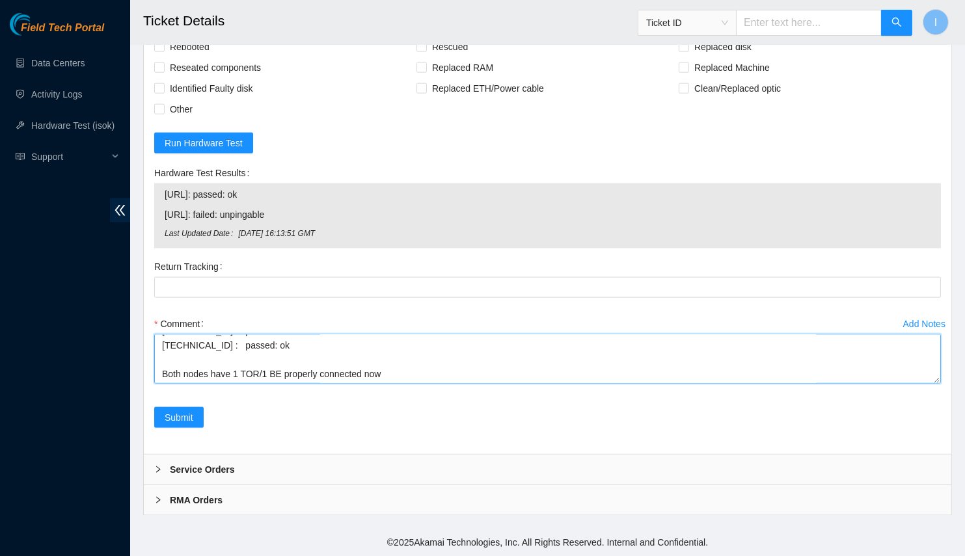
drag, startPoint x: 933, startPoint y: 398, endPoint x: 936, endPoint y: 467, distance: 69.1
click at [950, 368] on div "Rebooted Rescued Replaced disk Reseated components Replaced RAM Replaced Machin…" at bounding box center [548, 240] width 808 height 428
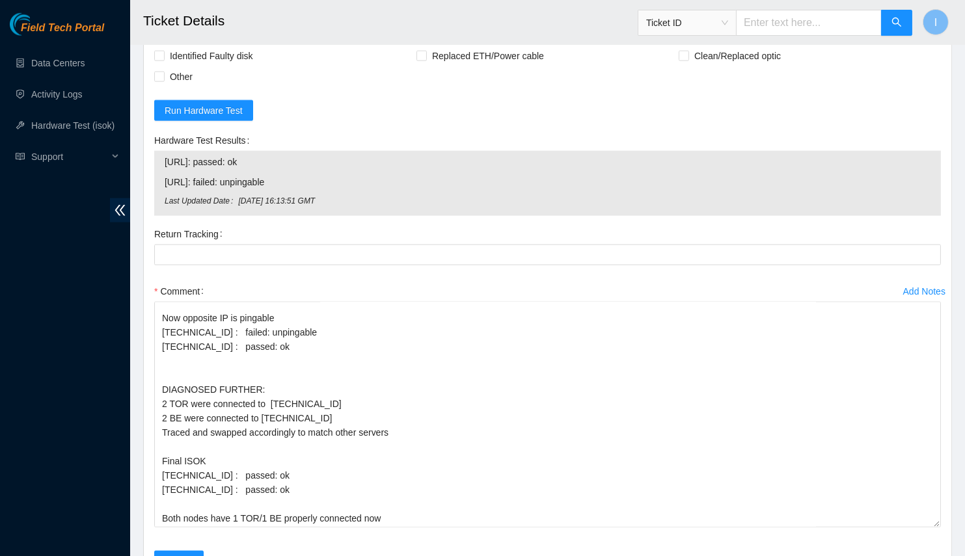
drag, startPoint x: 937, startPoint y: 379, endPoint x: 949, endPoint y: 556, distance: 178.1
click at [949, 556] on div "Rebooted Rescued Replaced disk Reseated components Replaced RAM Replaced Machin…" at bounding box center [548, 295] width 808 height 605
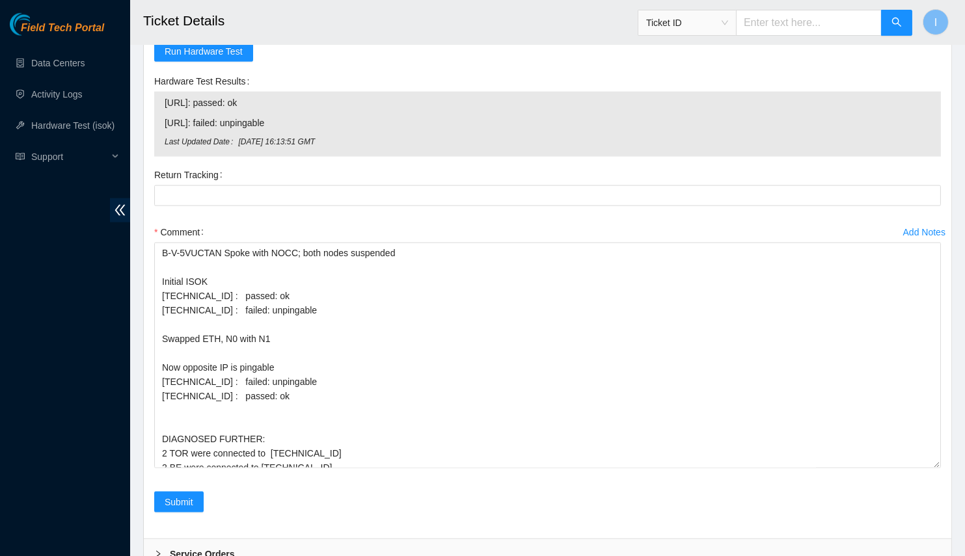
scroll to position [2759, 0]
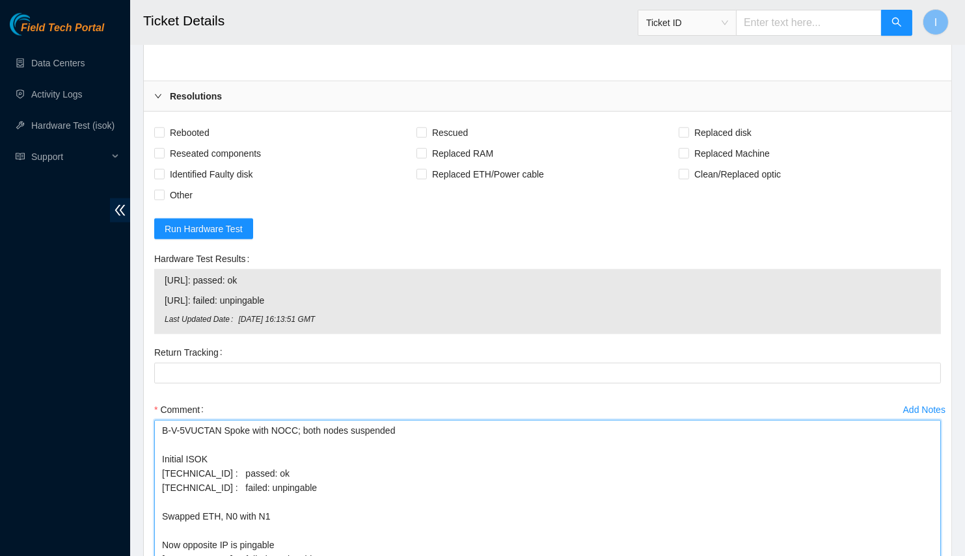
drag, startPoint x: 213, startPoint y: 465, endPoint x: 150, endPoint y: 468, distance: 63.2
click at [150, 468] on div "Add Notes Comment B-V-5VUCTAN Spoke with NOCC; both nodes suspended Initial ISO…" at bounding box center [547, 535] width 797 height 270
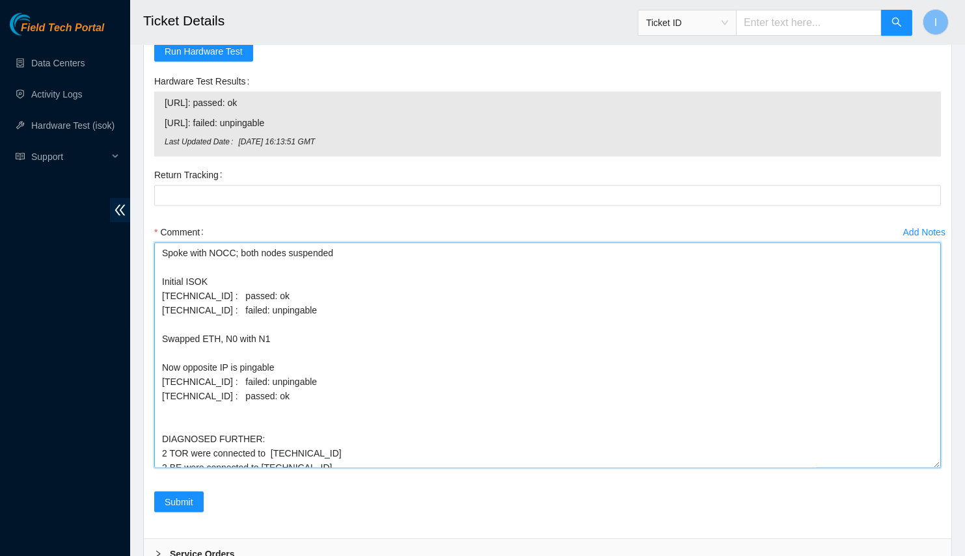
click at [178, 323] on textarea "Spoke with NOCC; both nodes suspended Initial ISOK [TECHNICAL_ID] : passed: ok …" at bounding box center [547, 356] width 787 height 226
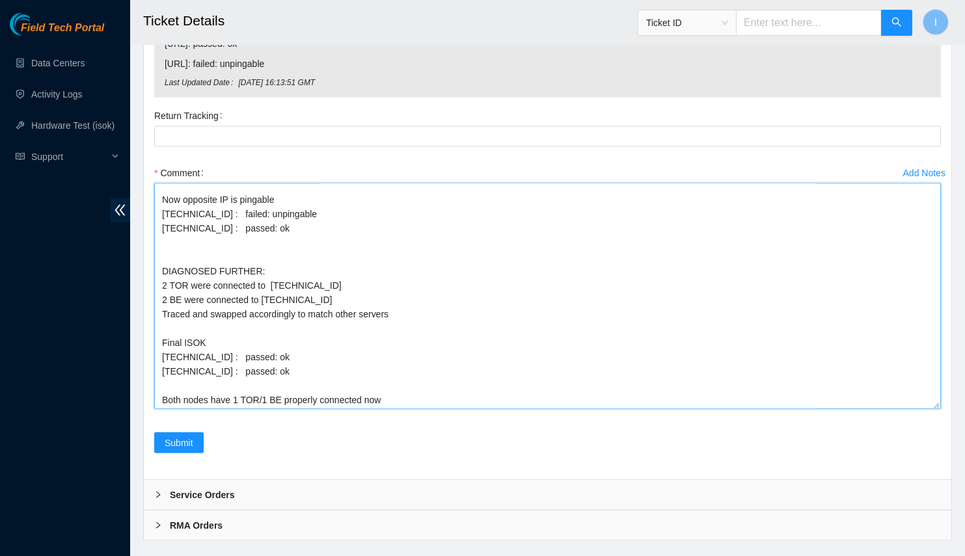
scroll to position [3055, 0]
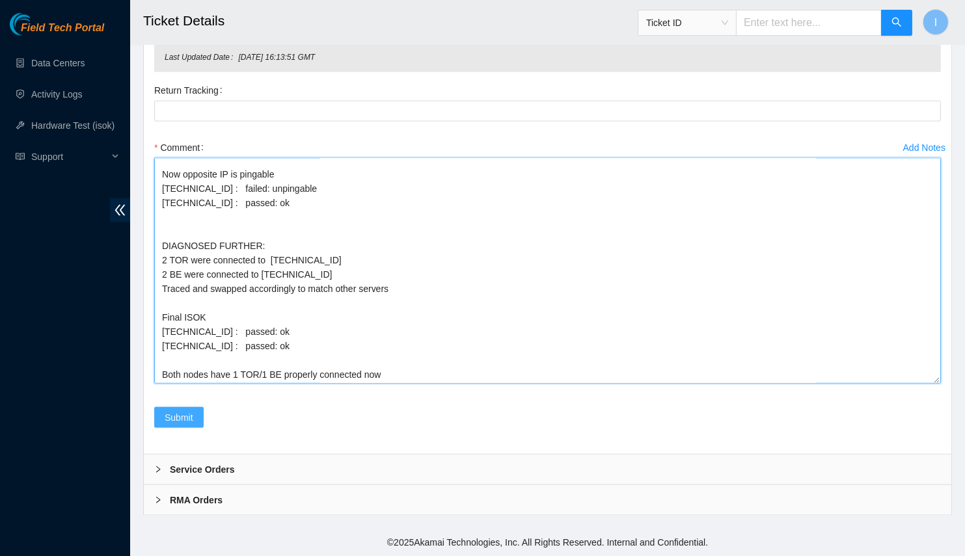
type textarea "Spoke with NOCC; both nodes suspended Initial ISOK [TECHNICAL_ID] : passed: ok …"
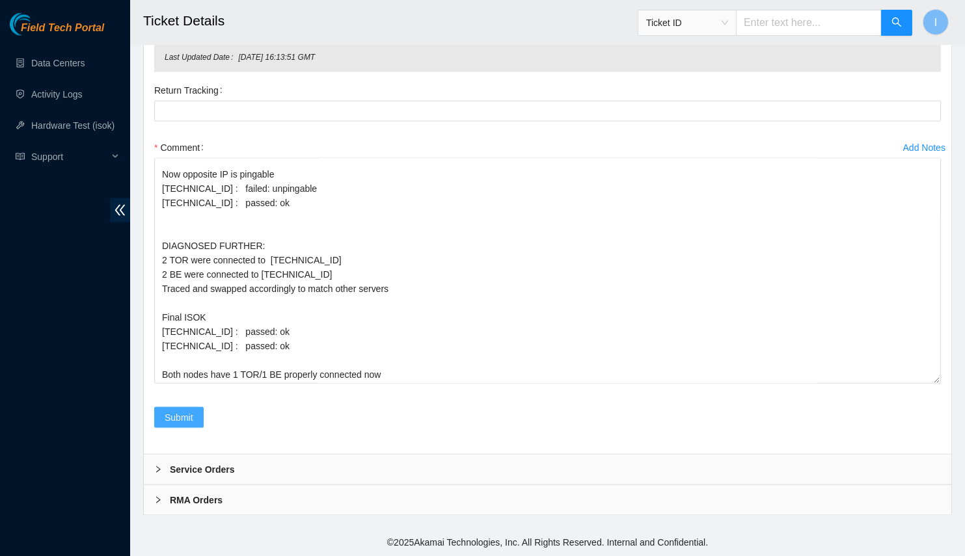
click at [158, 416] on button "Submit" at bounding box center [178, 417] width 49 height 21
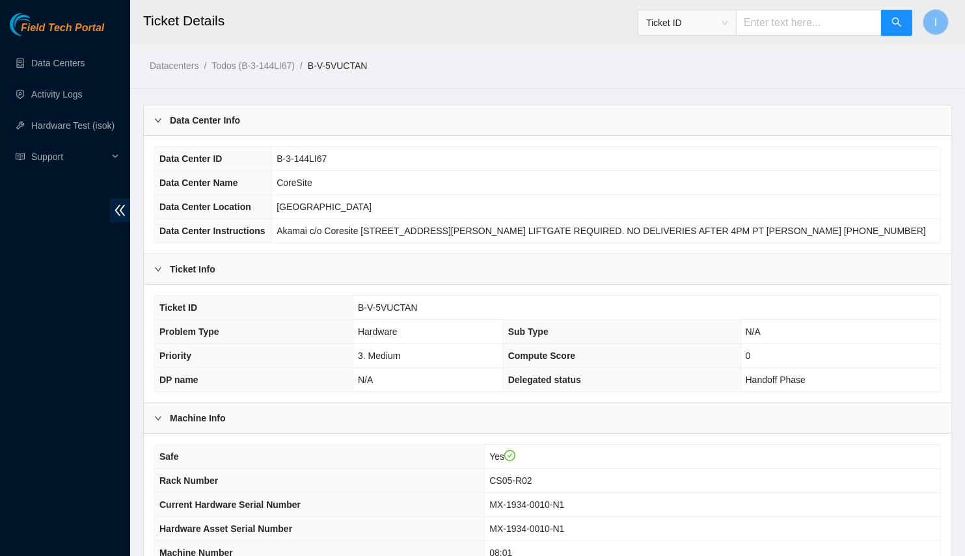
click at [1, 352] on div "Field Tech Portal Data Centers Activity Logs Hardware Test (isok) Support" at bounding box center [65, 284] width 130 height 543
click at [243, 119] on div "Data Center Info" at bounding box center [548, 120] width 808 height 30
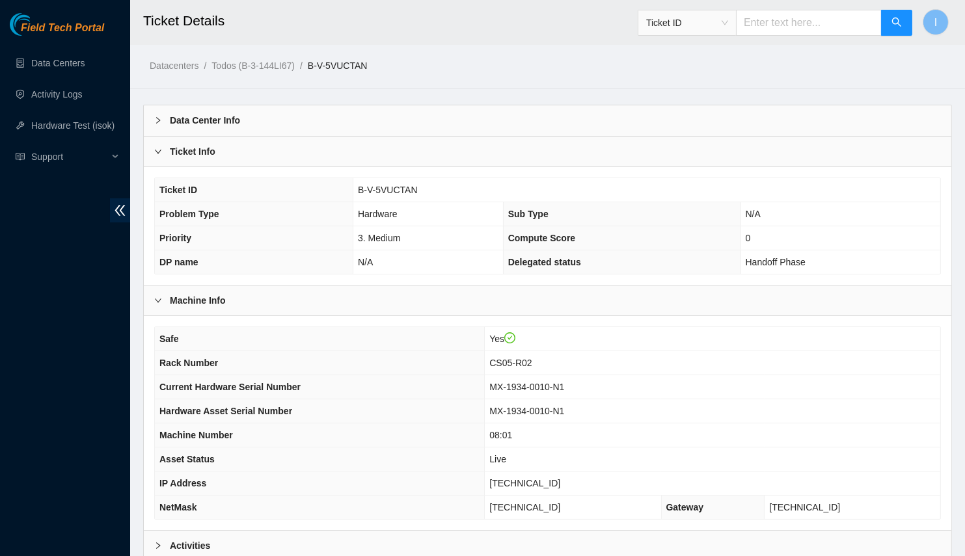
scroll to position [128, 0]
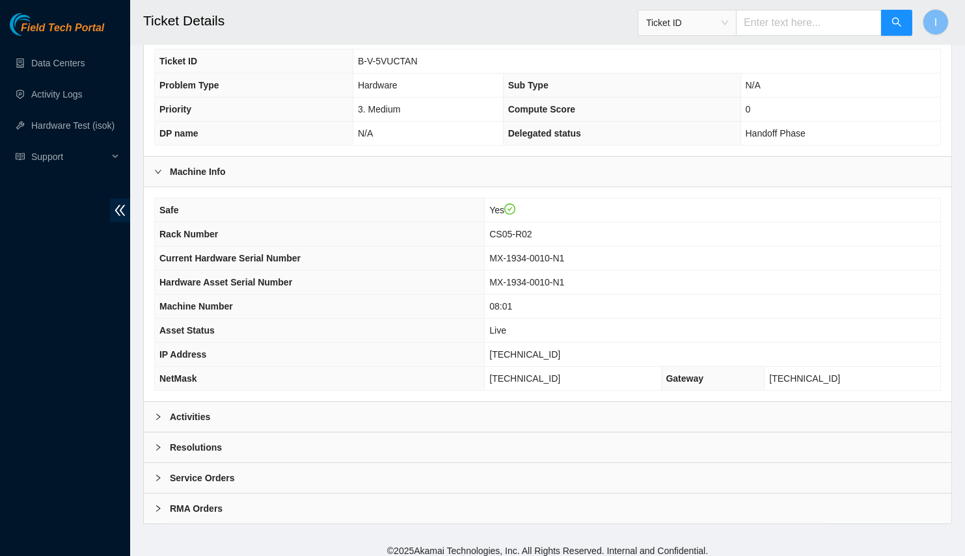
click at [241, 409] on div "Activities" at bounding box center [548, 417] width 808 height 30
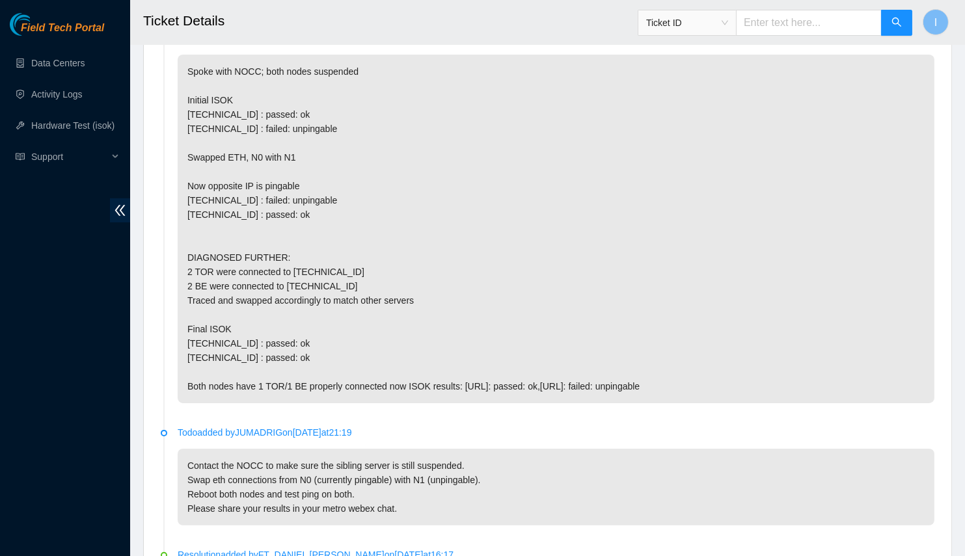
scroll to position [483, 0]
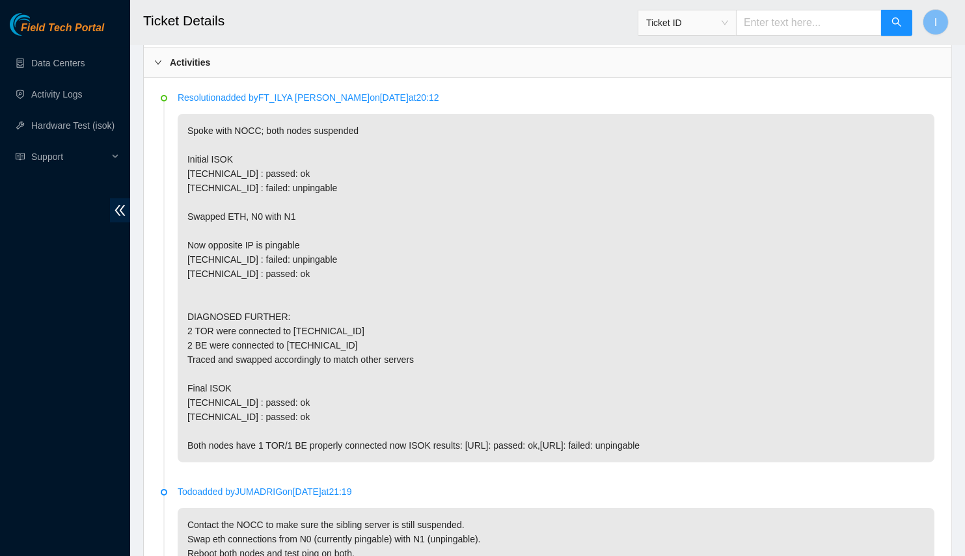
click at [330, 269] on p "Spoke with NOCC; both nodes suspended Initial ISOK [TECHNICAL_ID] : passed: ok …" at bounding box center [556, 288] width 757 height 349
